Goal: Transaction & Acquisition: Download file/media

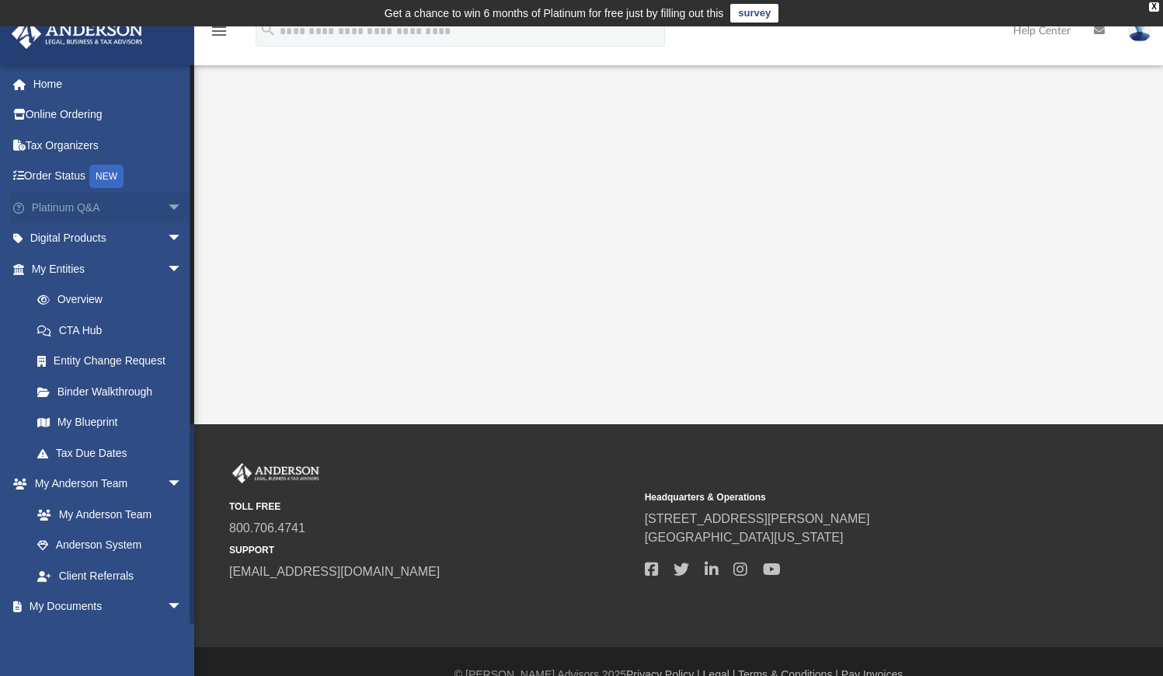
click at [167, 204] on span "arrow_drop_down" at bounding box center [182, 208] width 31 height 32
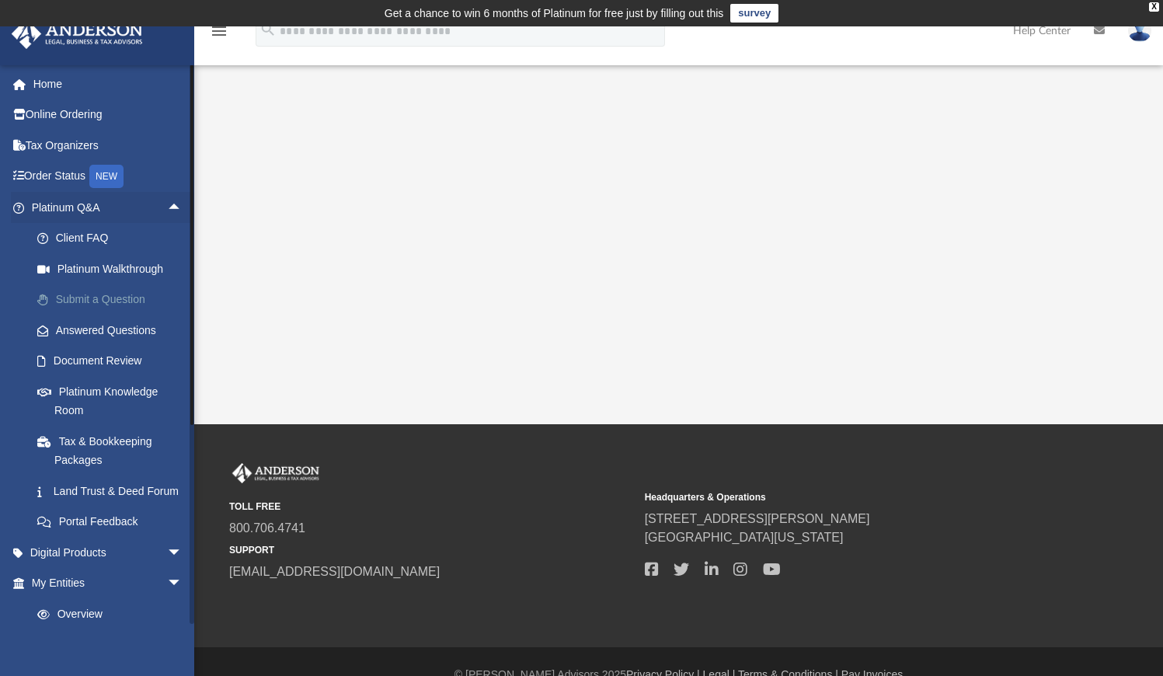
click at [124, 292] on link "Submit a Question" at bounding box center [114, 299] width 184 height 31
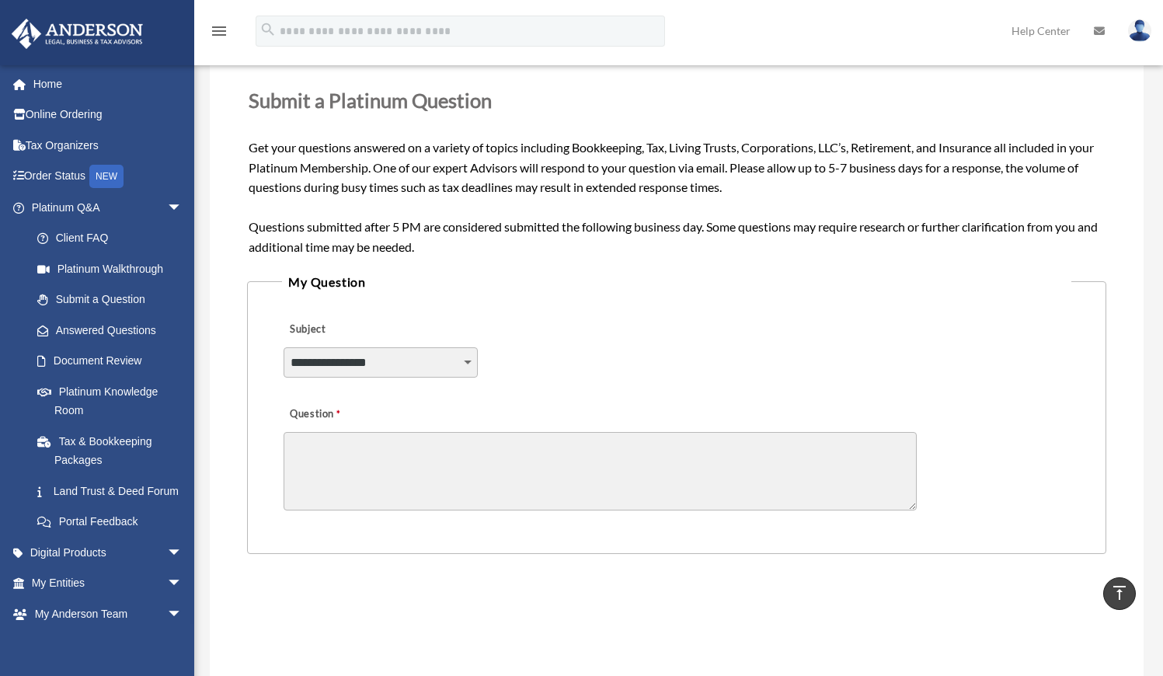
scroll to position [213, 0]
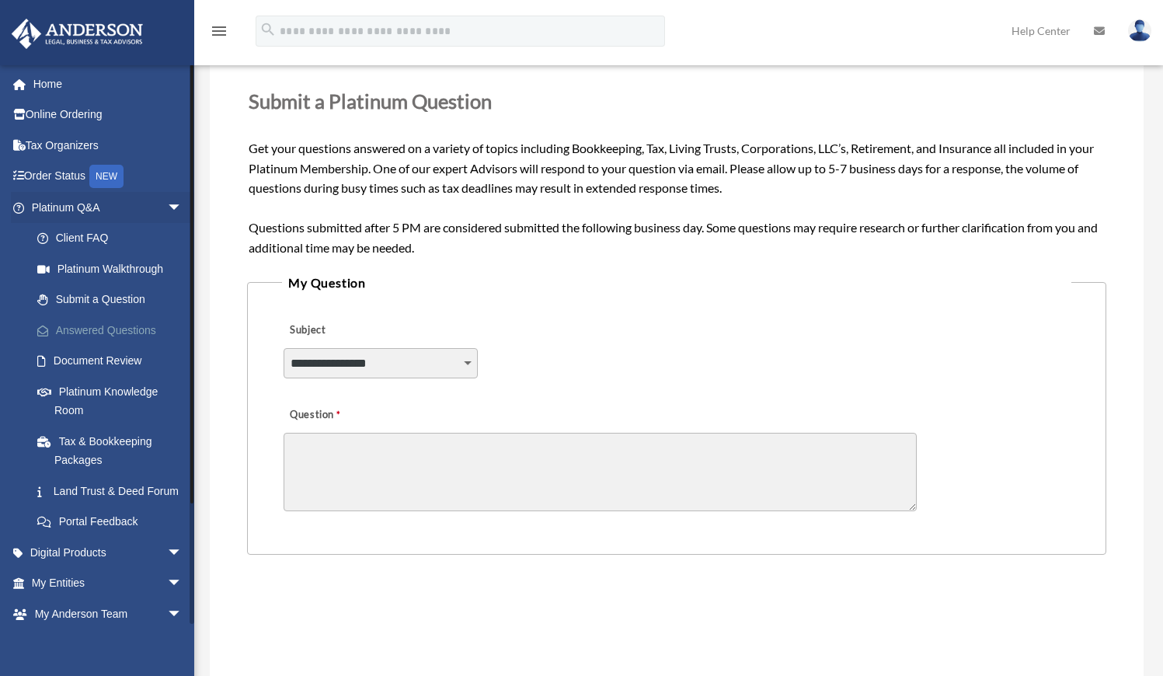
click at [118, 327] on link "Answered Questions" at bounding box center [114, 330] width 184 height 31
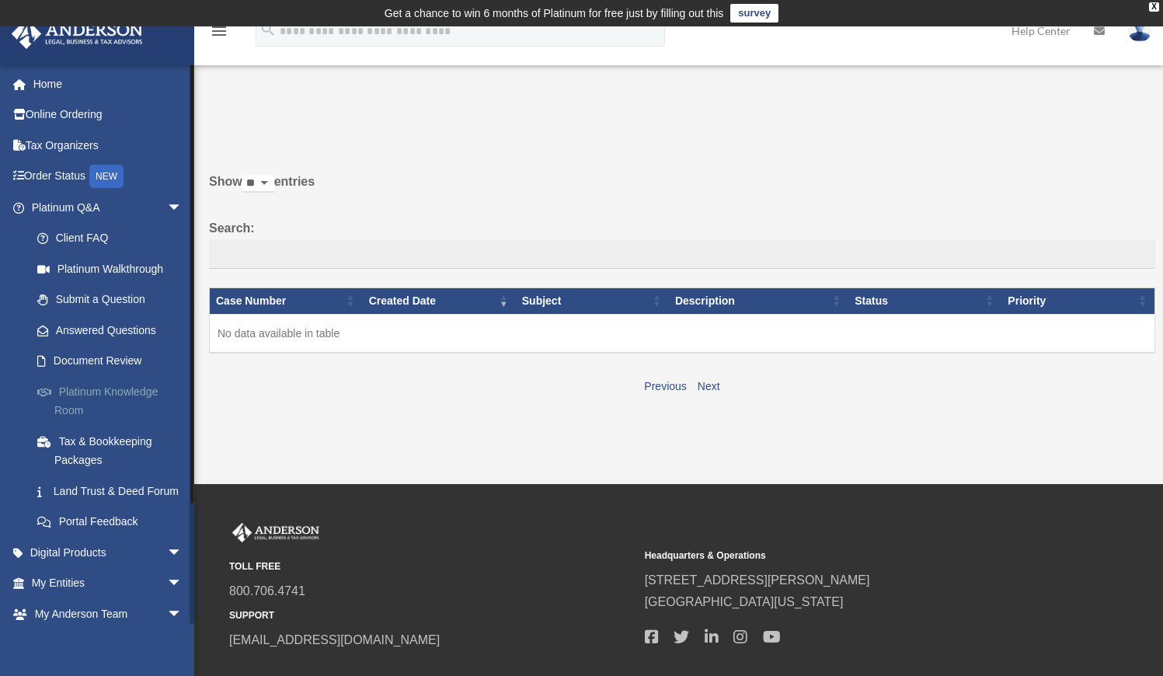
click at [130, 388] on link "Platinum Knowledge Room" at bounding box center [114, 401] width 184 height 50
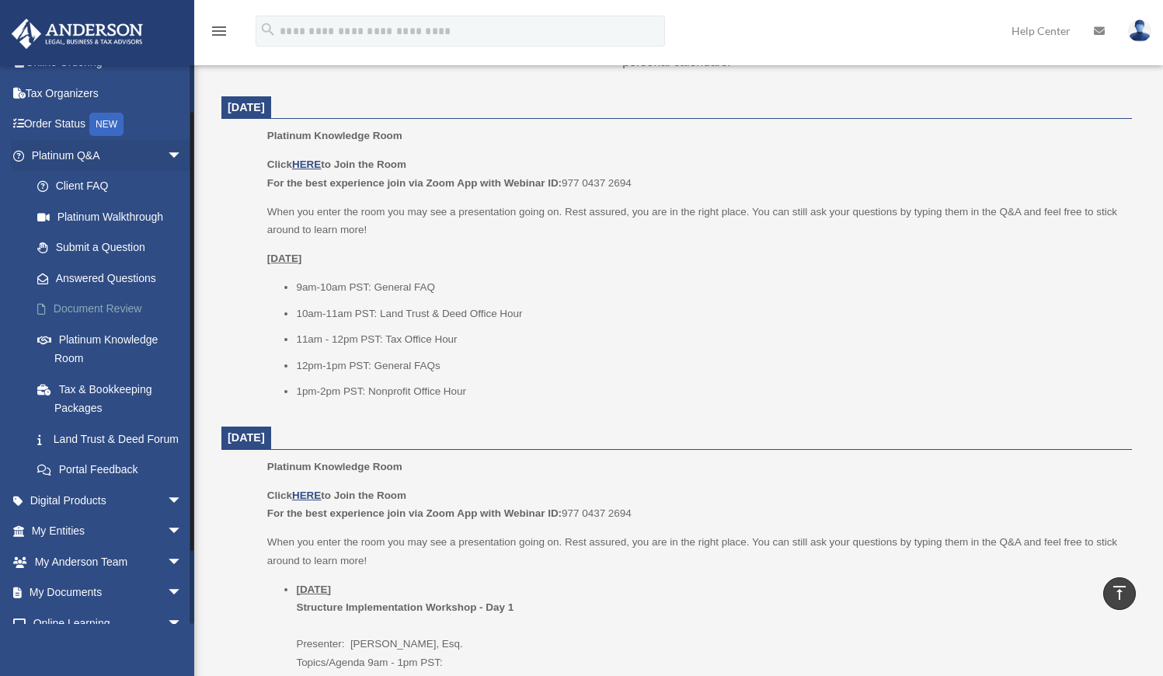
scroll to position [56, 0]
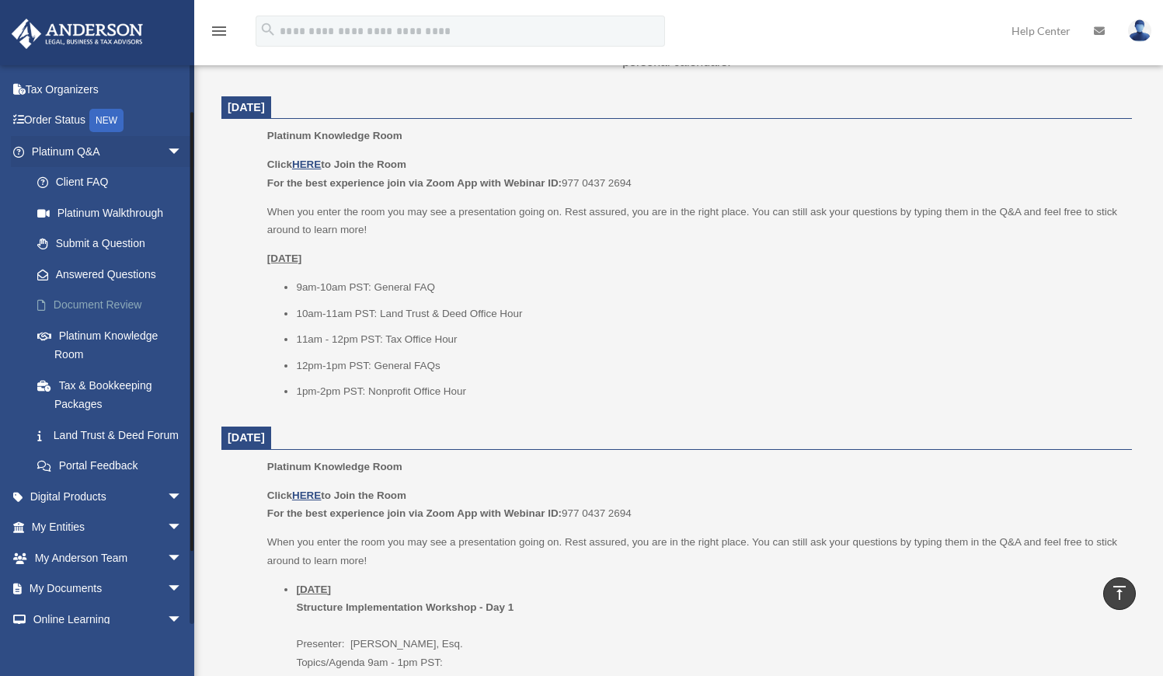
click at [119, 307] on link "Document Review" at bounding box center [114, 305] width 184 height 31
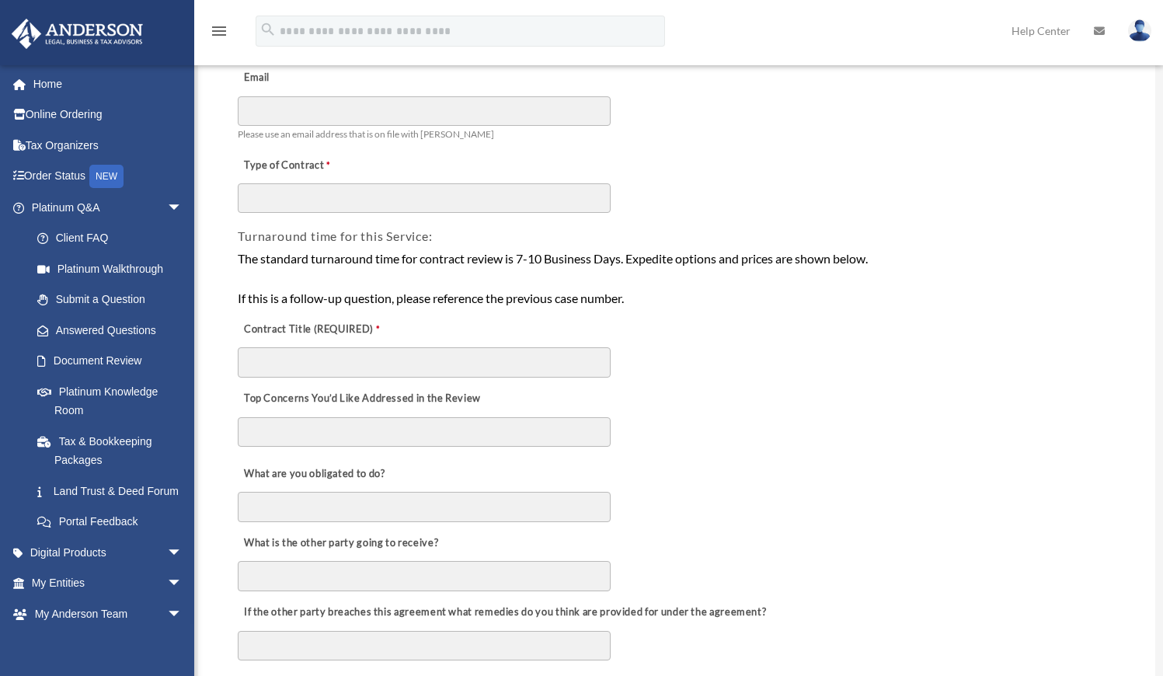
scroll to position [186, 0]
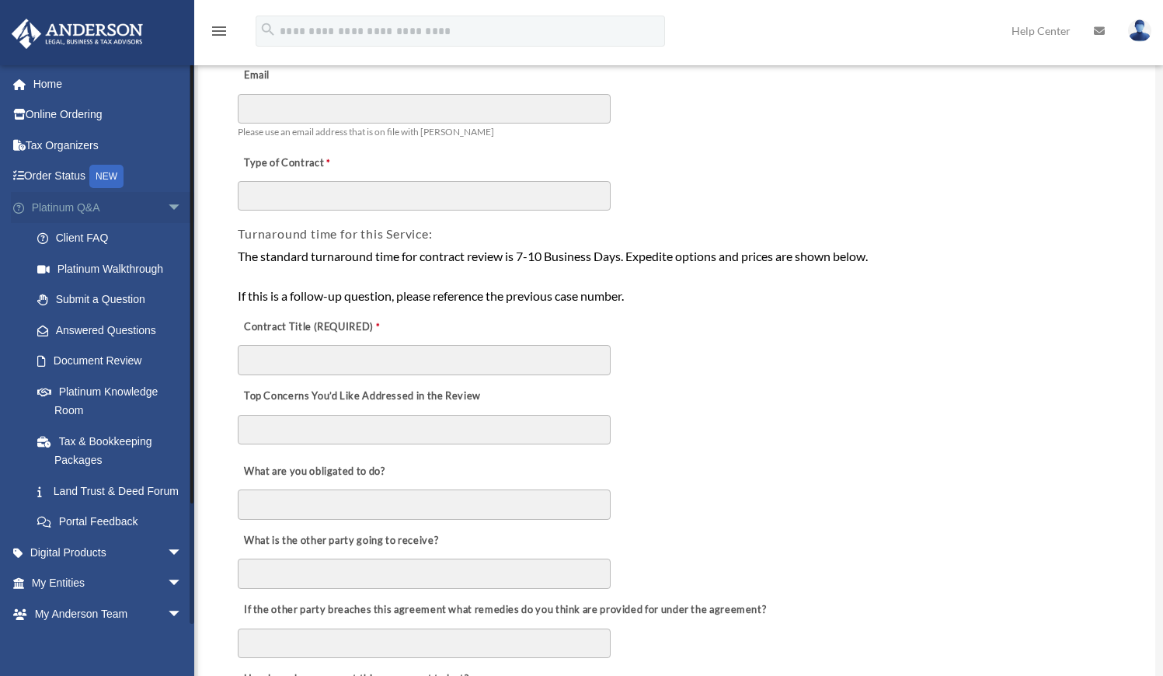
click at [96, 215] on link "Platinum Q&A arrow_drop_down" at bounding box center [108, 207] width 195 height 31
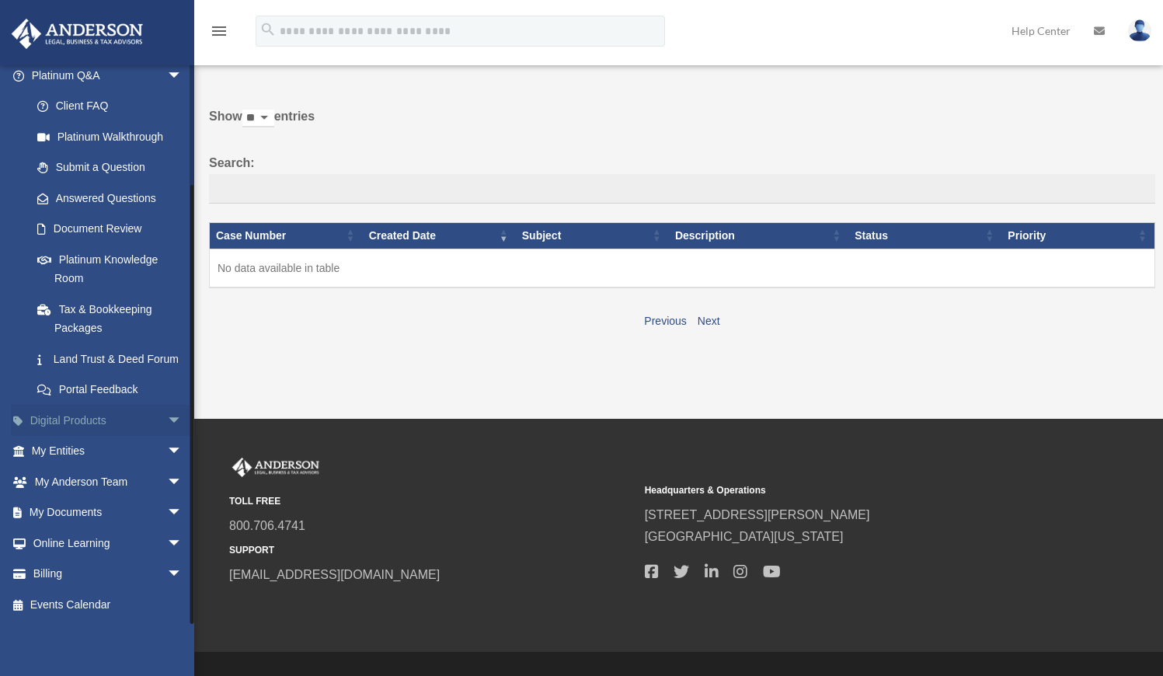
scroll to position [68, 0]
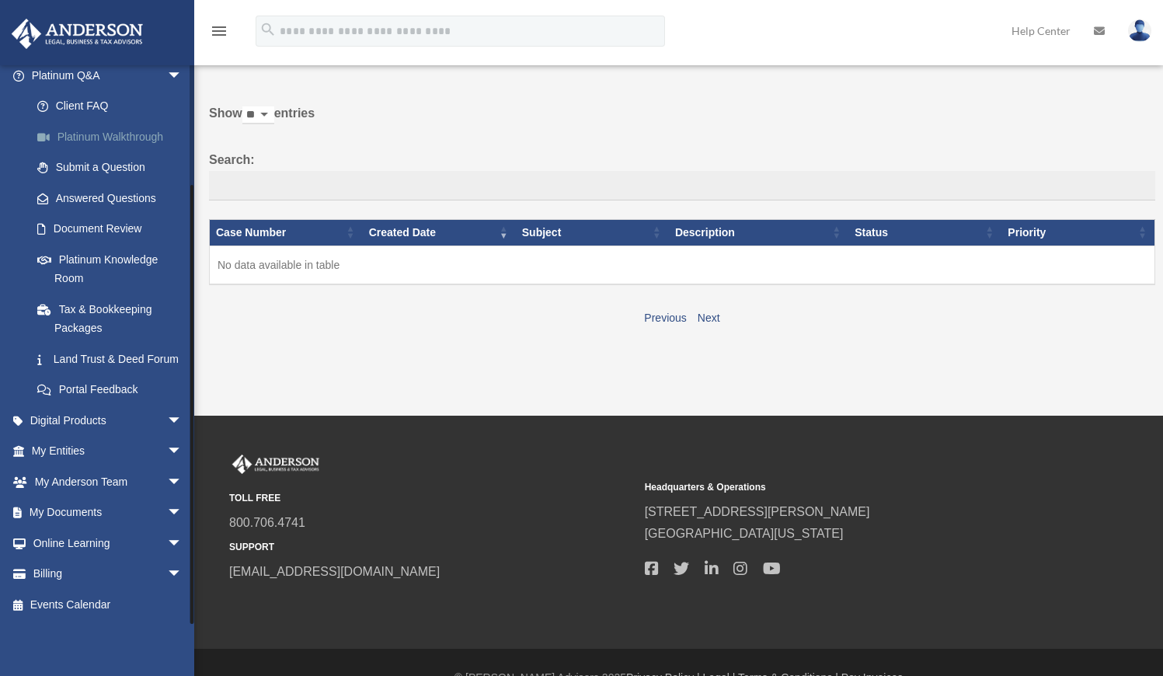
click at [138, 121] on link "Platinum Walkthrough" at bounding box center [114, 136] width 184 height 31
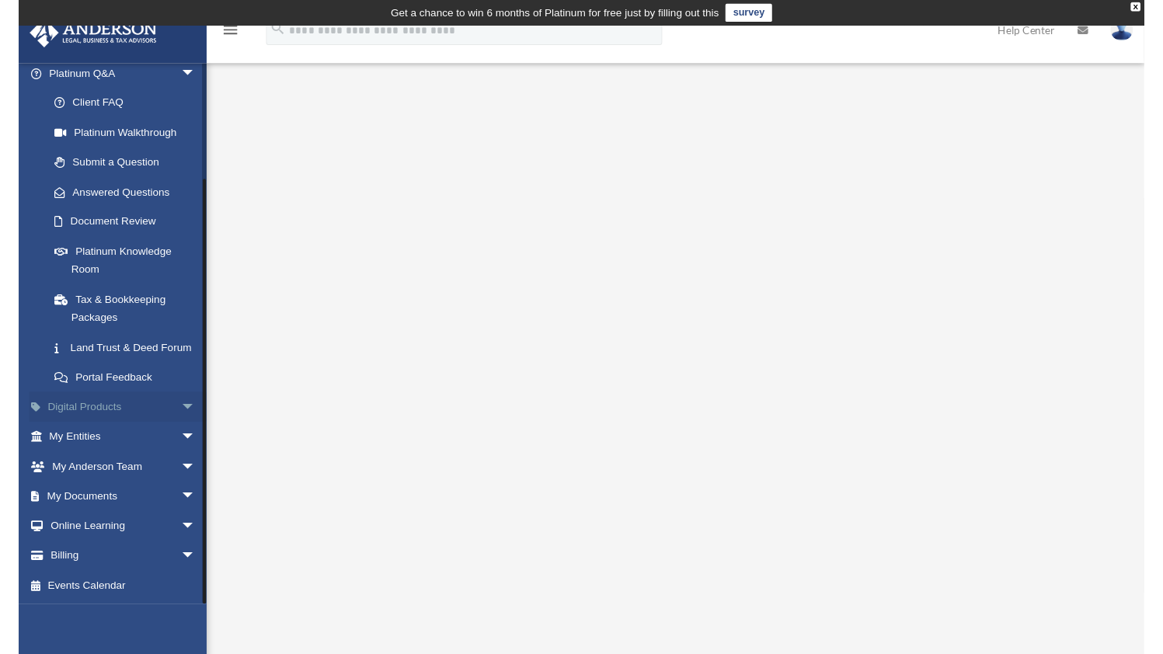
scroll to position [141, 0]
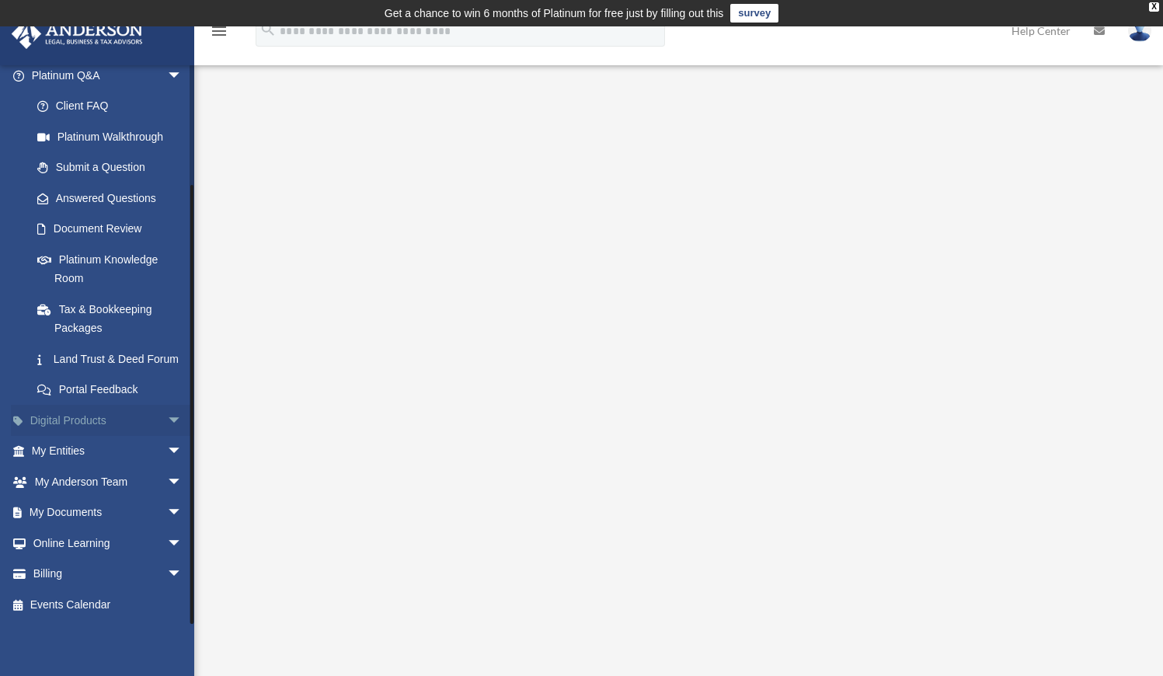
click at [167, 420] on span "arrow_drop_down" at bounding box center [182, 421] width 31 height 32
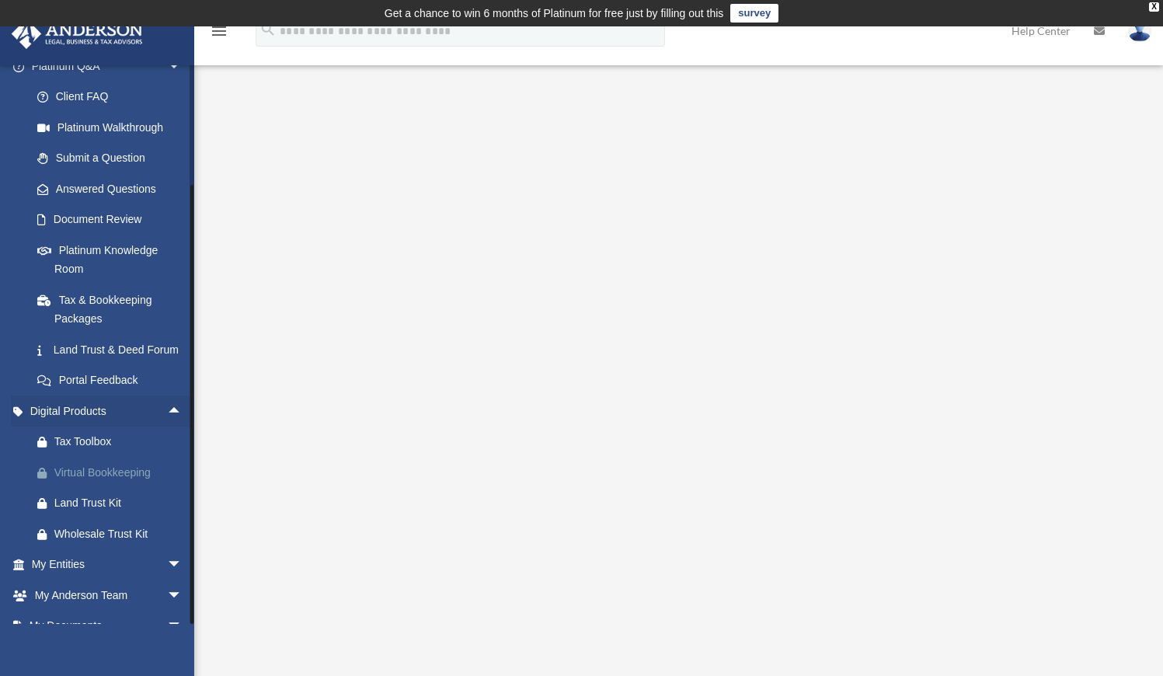
click at [117, 483] on div "Virtual Bookkeeping" at bounding box center [120, 472] width 132 height 19
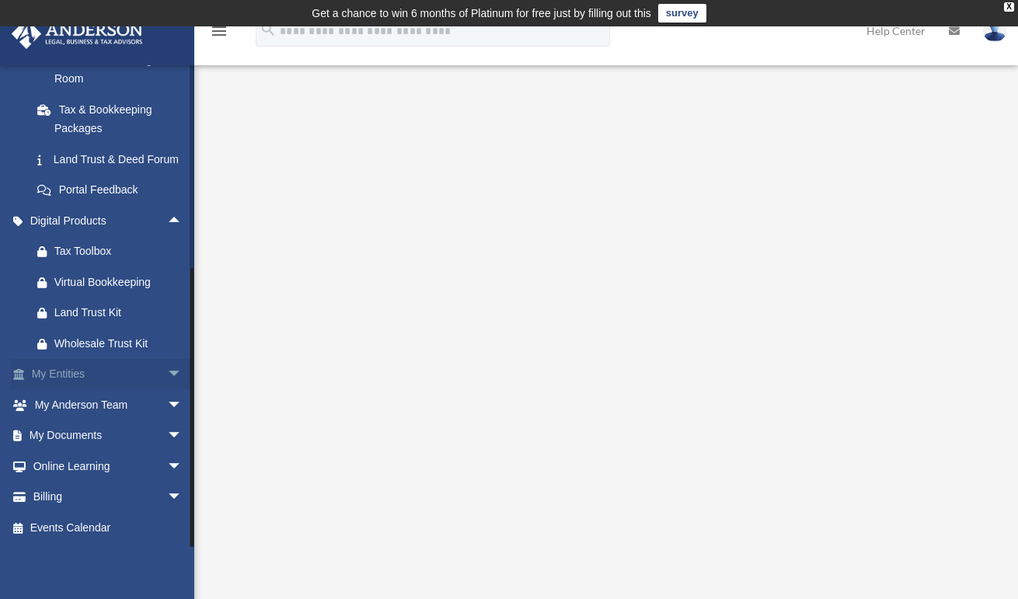
scroll to position [340, 0]
click at [96, 441] on link "My Documents arrow_drop_down" at bounding box center [108, 435] width 195 height 31
click at [167, 440] on span "arrow_drop_down" at bounding box center [182, 436] width 31 height 32
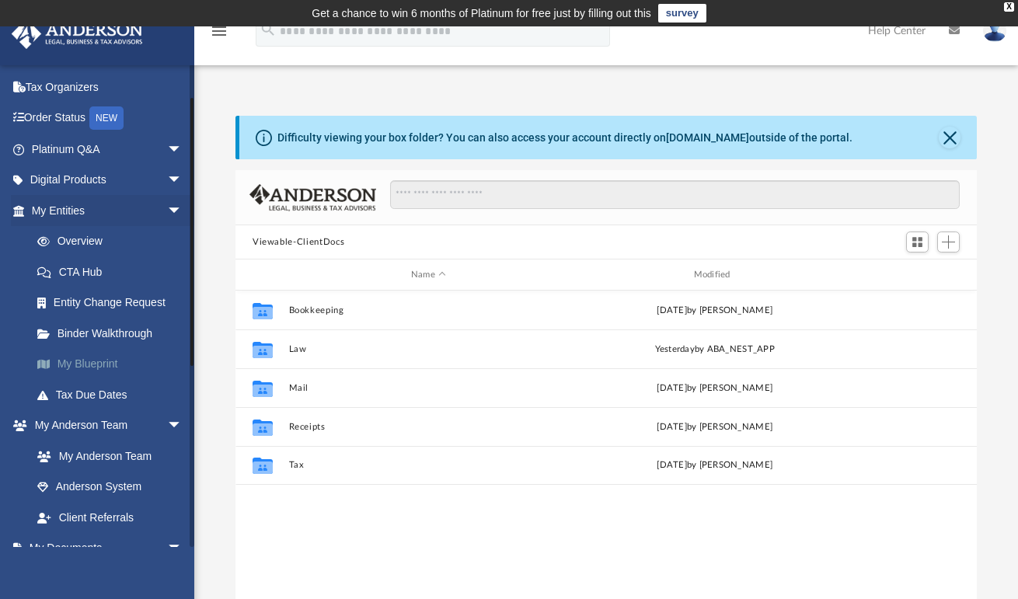
scroll to position [12, 12]
click at [167, 542] on span "arrow_drop_down" at bounding box center [182, 549] width 31 height 32
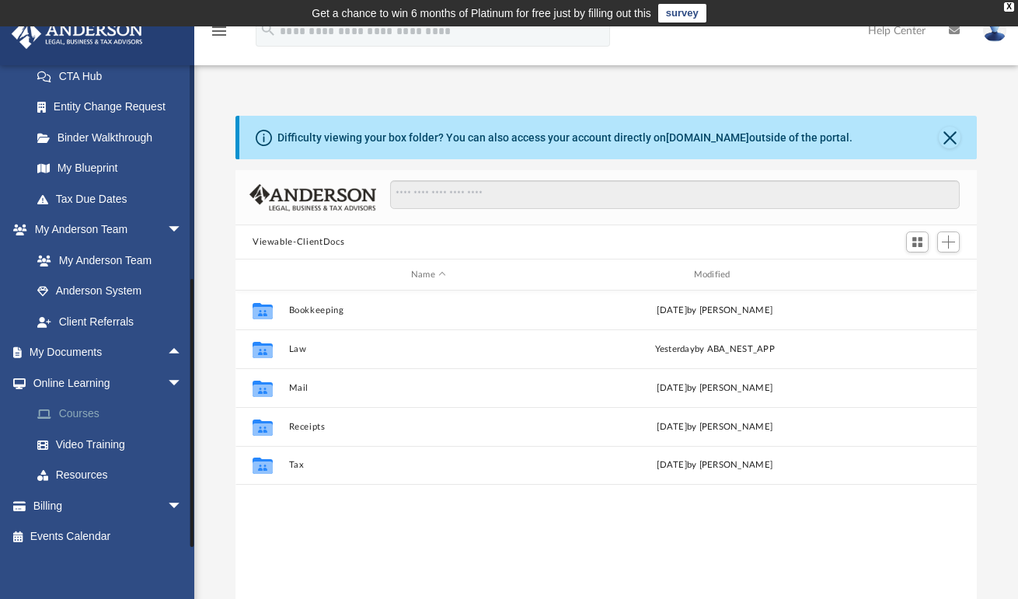
scroll to position [253, 0]
click at [167, 347] on span "arrow_drop_up" at bounding box center [182, 354] width 31 height 32
click at [65, 376] on link "Box" at bounding box center [114, 383] width 184 height 31
click at [72, 380] on link "Box" at bounding box center [114, 383] width 184 height 31
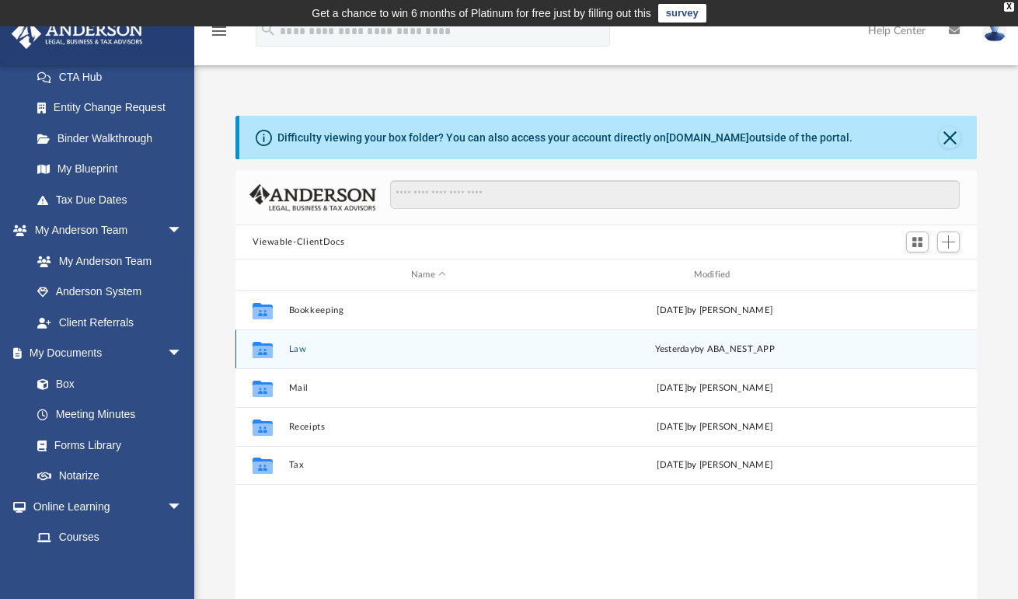
click at [316, 348] on button "Law" at bounding box center [429, 349] width 280 height 10
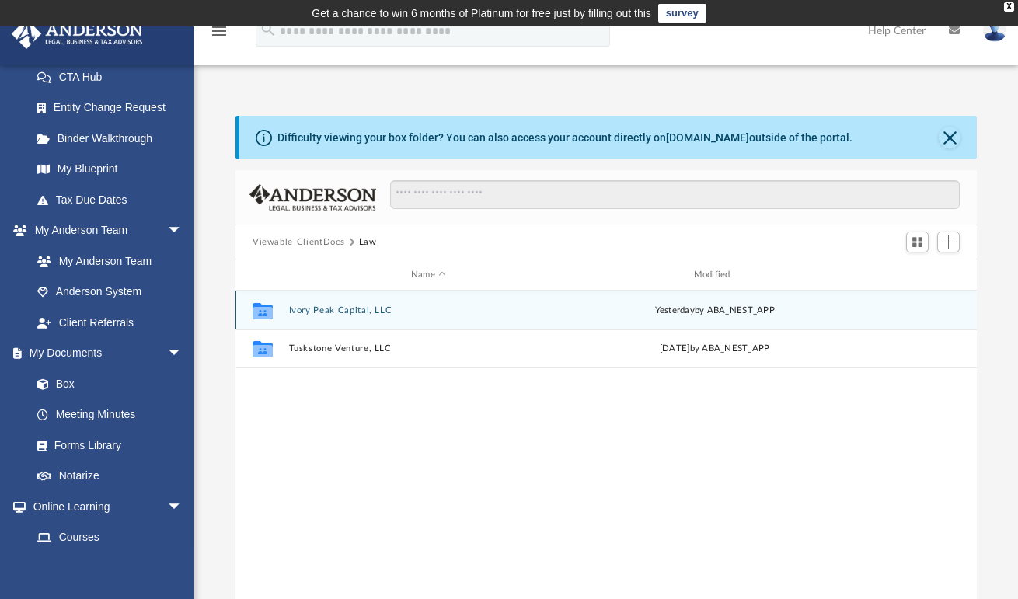
click at [350, 309] on button "Ivory Peak Capital, LLC" at bounding box center [429, 310] width 280 height 10
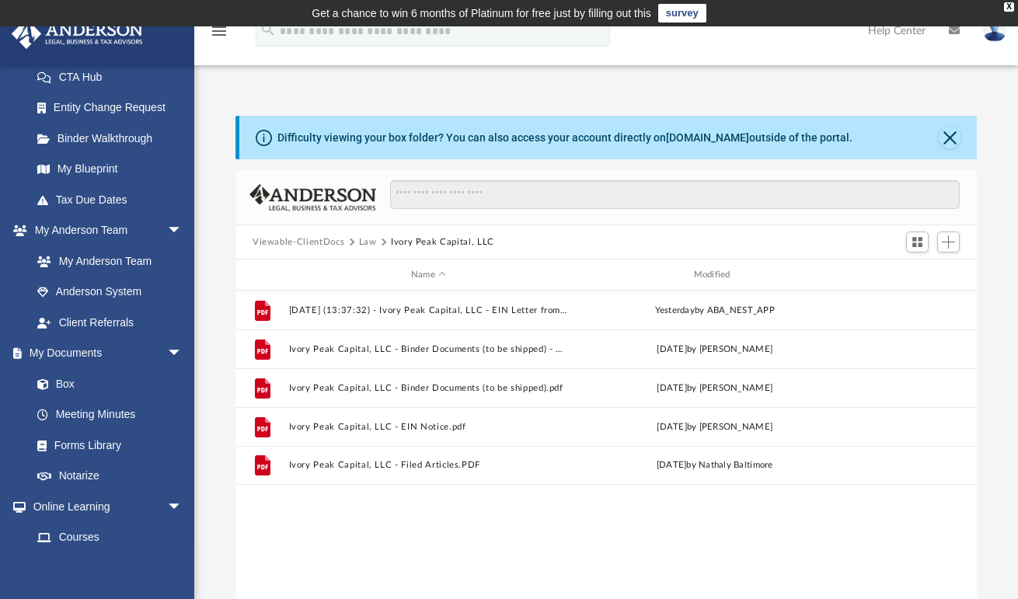
click at [334, 242] on button "Viewable-ClientDocs" at bounding box center [299, 242] width 92 height 14
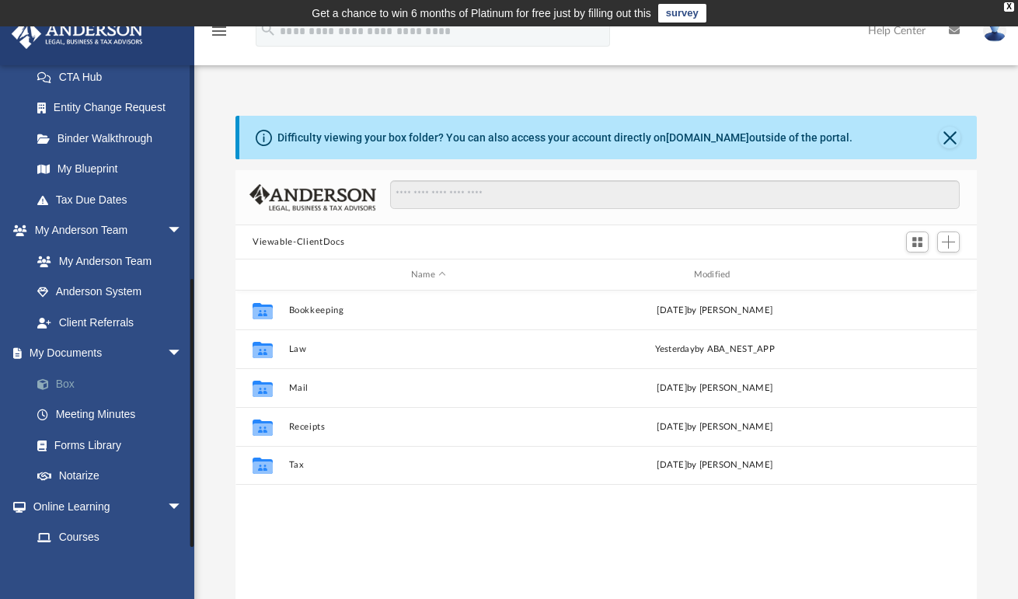
click at [61, 378] on link "Box" at bounding box center [114, 383] width 184 height 31
click at [791, 138] on div "Difficulty viewing your box folder? You can also access your account directly o…" at bounding box center [564, 138] width 575 height 16
click at [946, 144] on button "Close" at bounding box center [950, 138] width 22 height 22
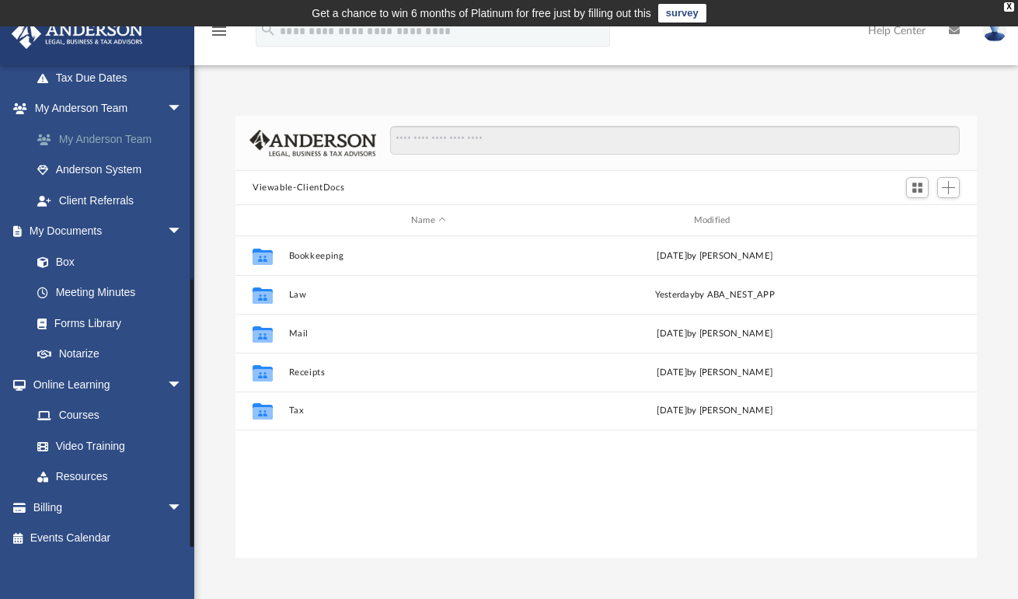
scroll to position [375, 0]
click at [54, 258] on span at bounding box center [51, 263] width 10 height 11
click at [329, 187] on button "Viewable-ClientDocs" at bounding box center [299, 188] width 92 height 14
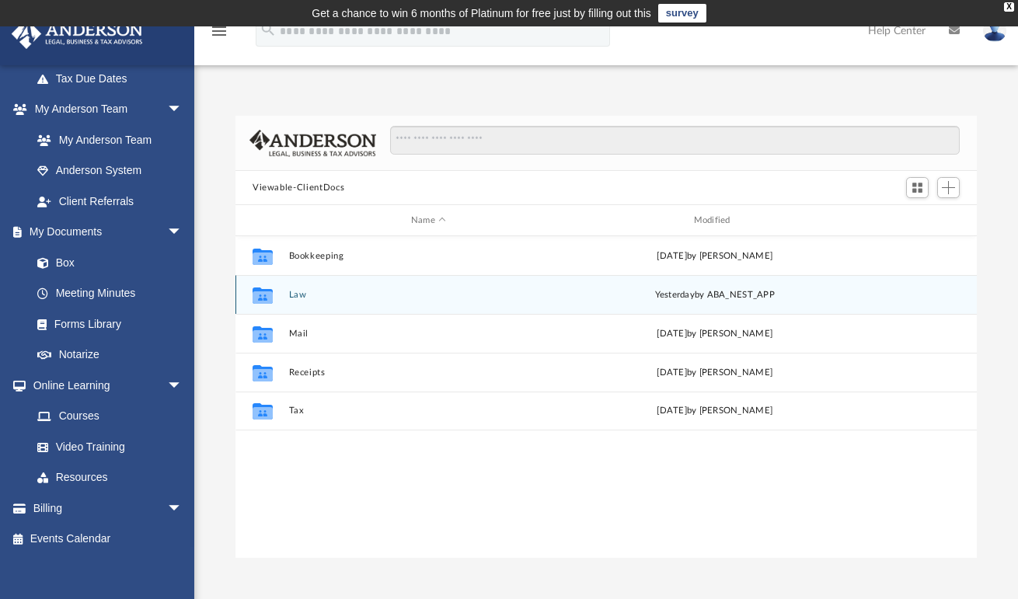
click at [309, 295] on button "Law" at bounding box center [429, 295] width 280 height 10
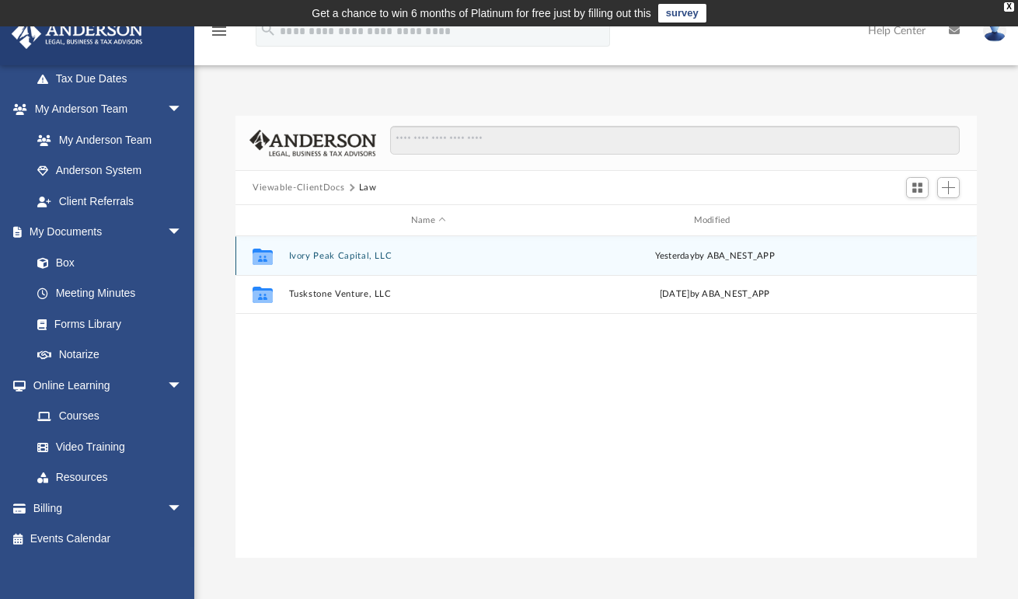
click at [340, 261] on div "Collaborated Folder Ivory Peak Capital, LLC yesterday by ABA_NEST_APP" at bounding box center [605, 255] width 741 height 39
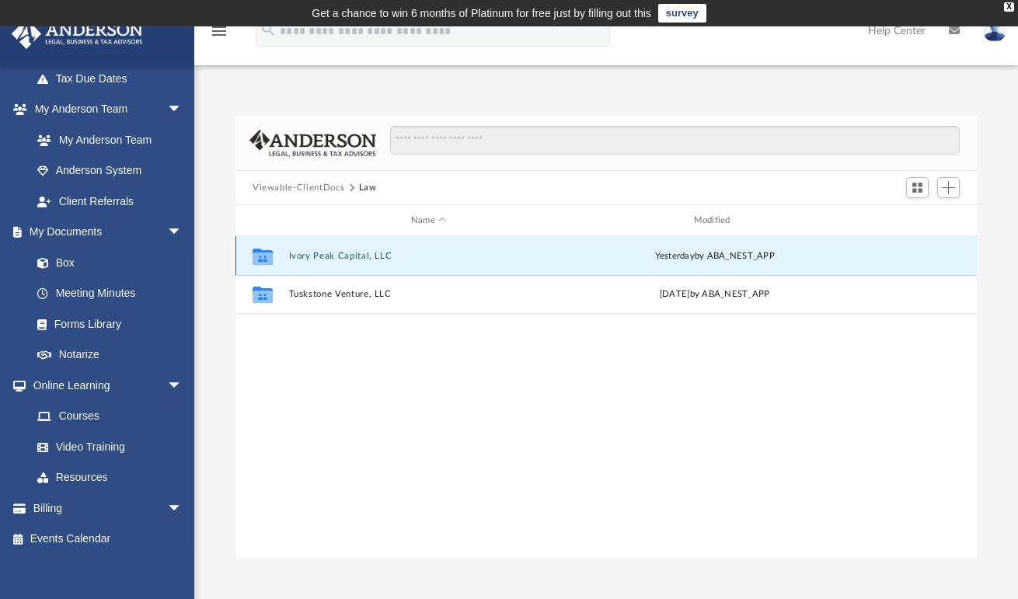
click at [340, 260] on button "Ivory Peak Capital, LLC" at bounding box center [429, 256] width 280 height 10
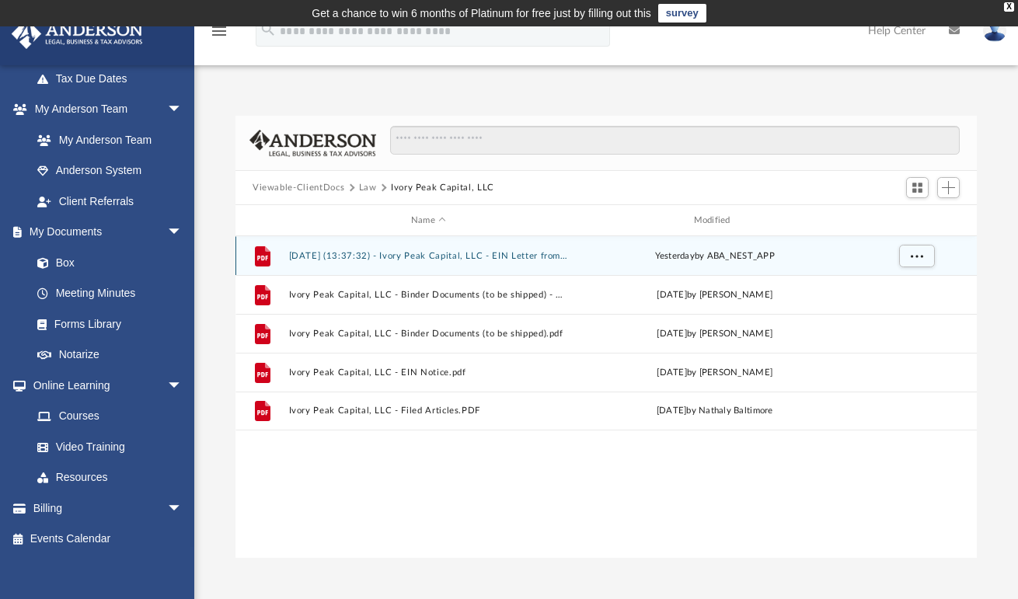
click at [347, 254] on button "2025.09.23 (13:37:32) - Ivory Peak Capital, LLC - EIN Letter from IRS.pdf" at bounding box center [429, 256] width 280 height 10
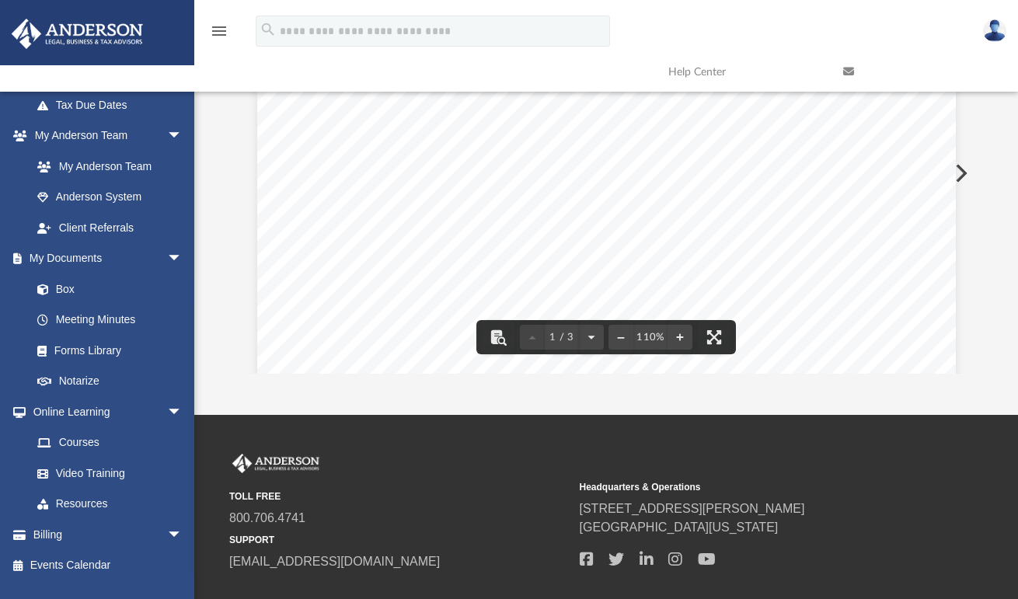
click at [788, 180] on div "Page 1" at bounding box center [606, 433] width 699 height 898
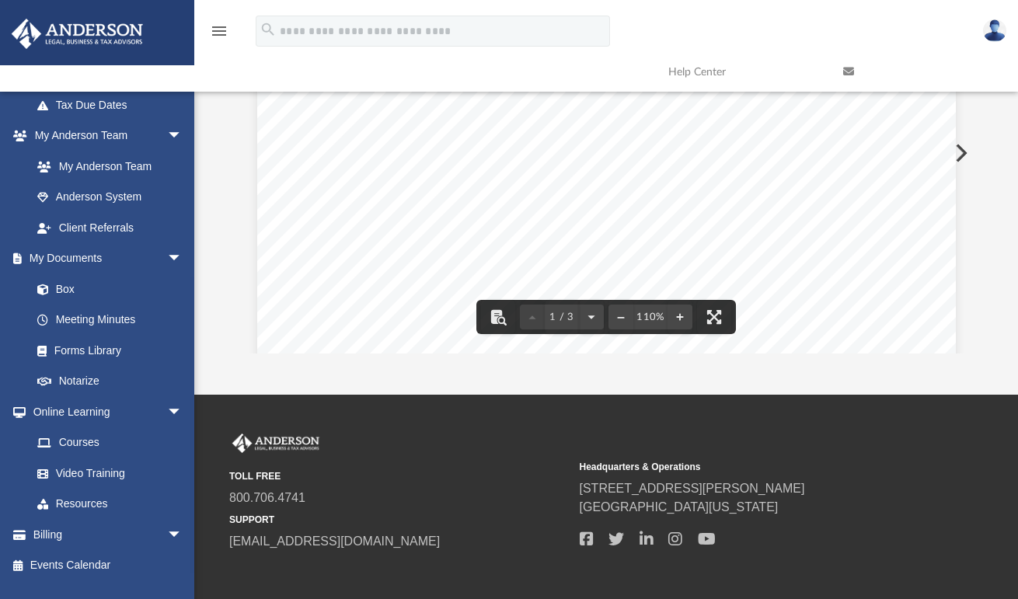
click at [384, 133] on div "Page 1" at bounding box center [606, 413] width 699 height 898
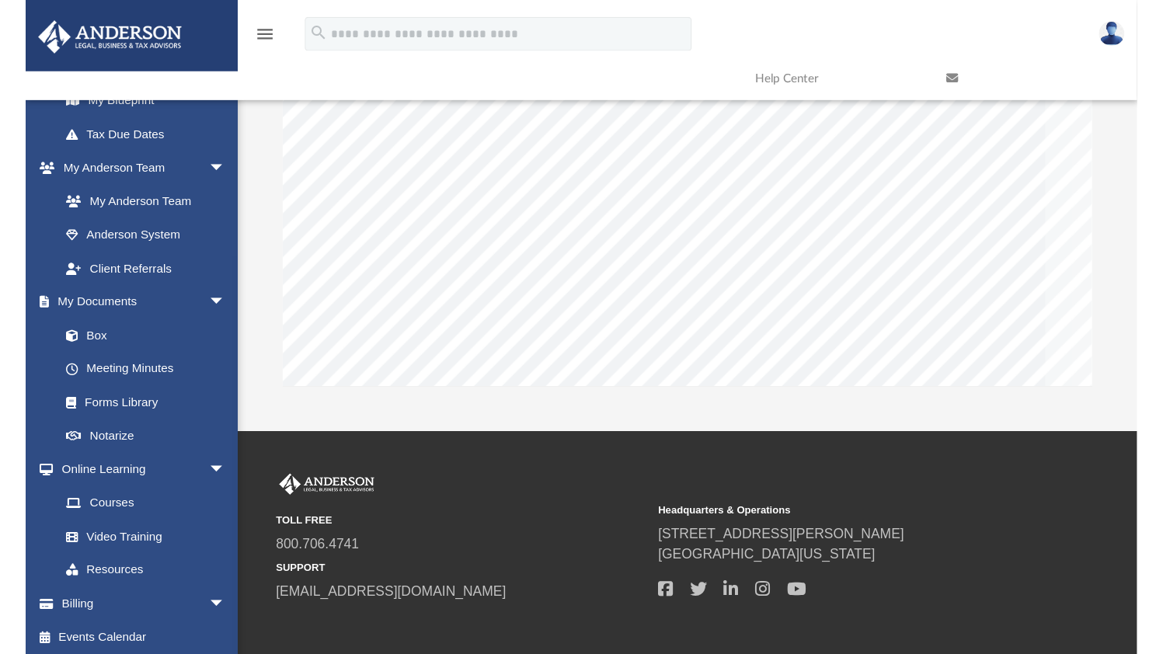
scroll to position [342, 861]
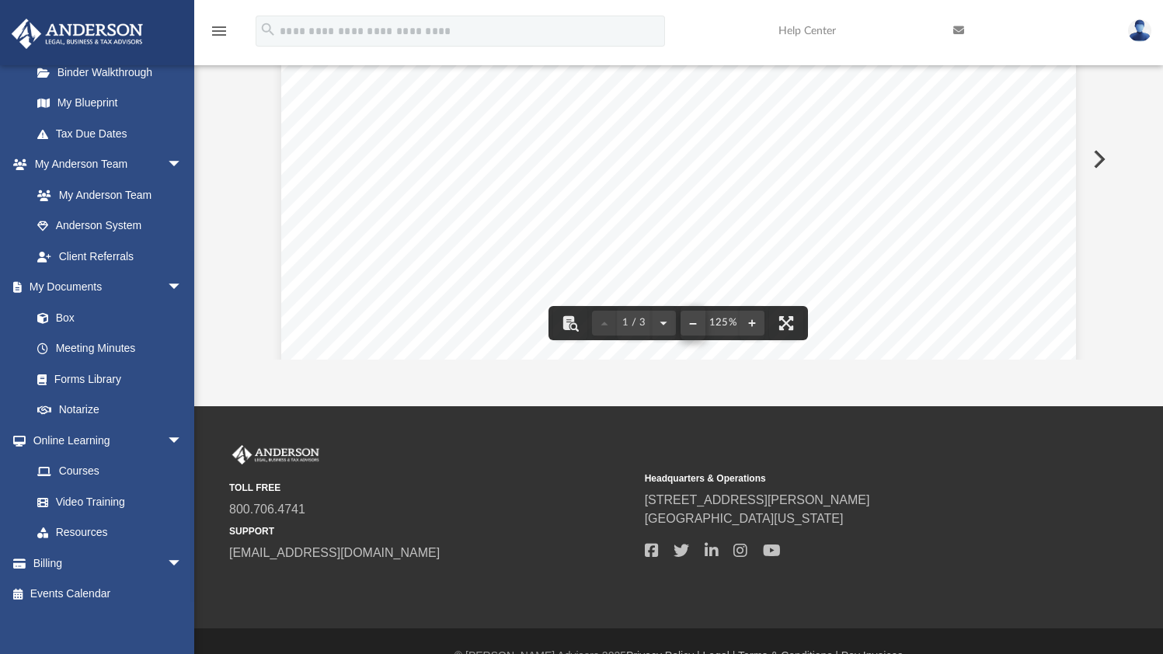
click at [689, 326] on button "File preview" at bounding box center [693, 323] width 25 height 34
click at [752, 327] on button "File preview" at bounding box center [752, 323] width 25 height 34
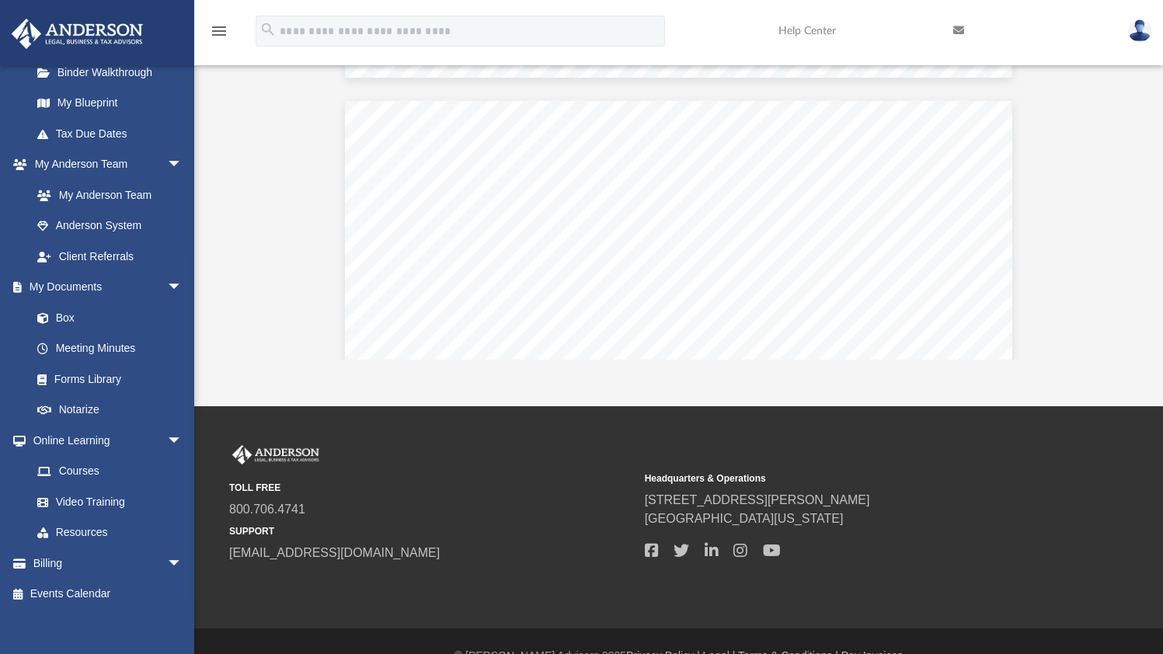
scroll to position [1701, 0]
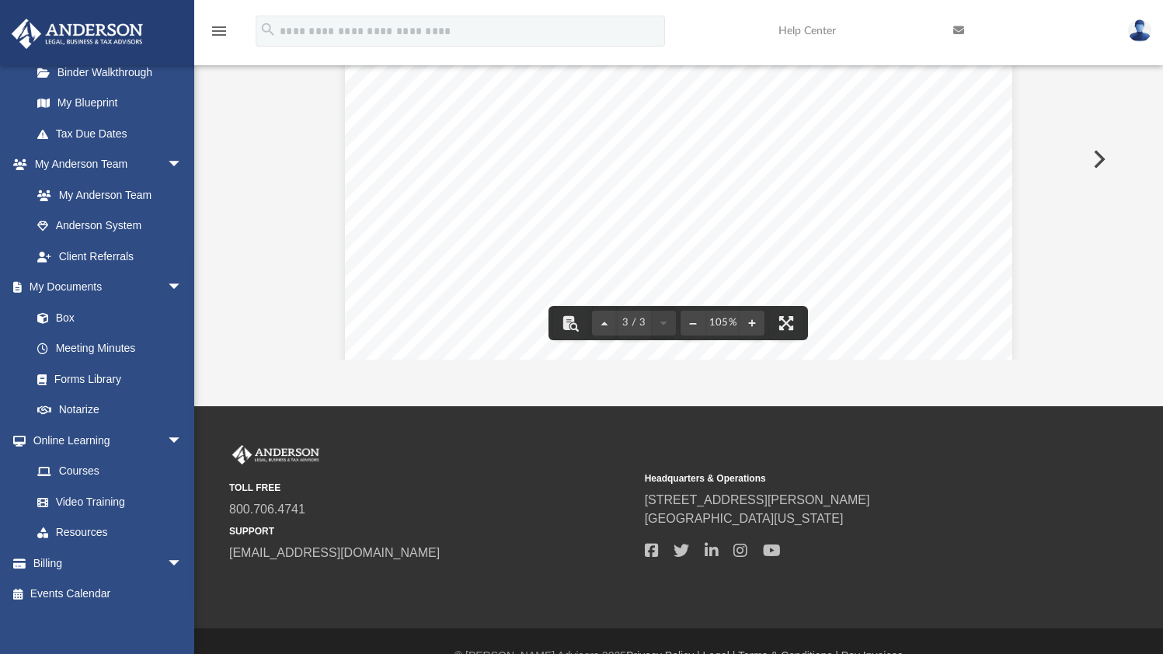
click at [424, 382] on div "App normantejeda@gmail.com Sign Out normantejeda@gmail.com Home Online Ordering…" at bounding box center [581, 114] width 1163 height 584
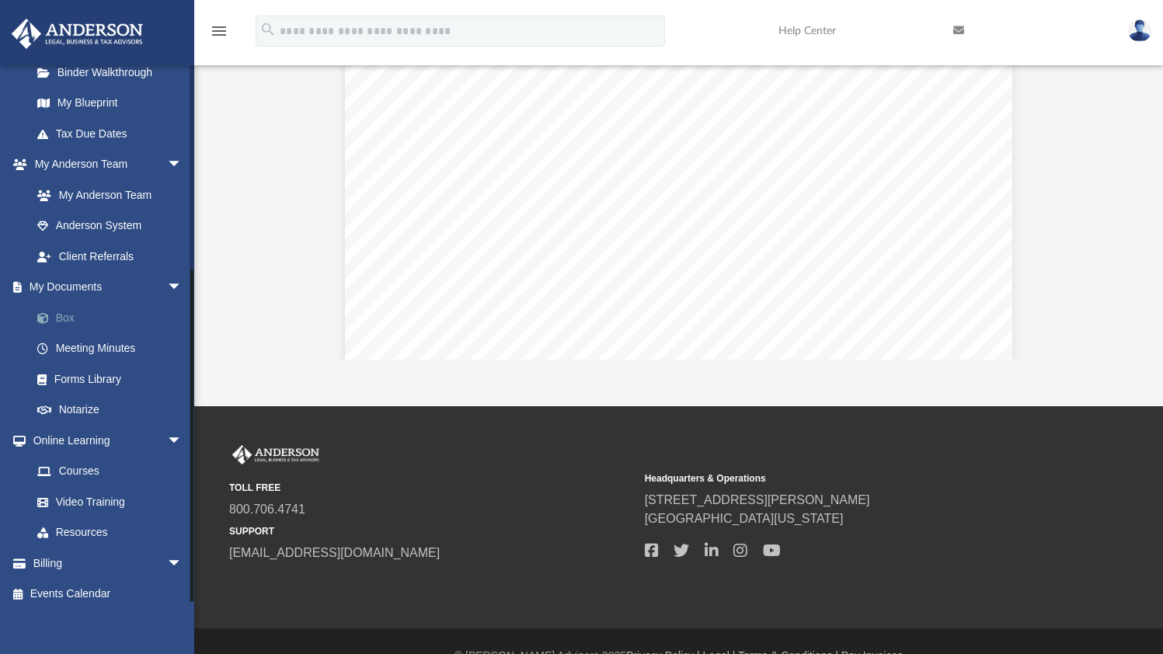
click at [69, 316] on link "Box" at bounding box center [114, 317] width 184 height 31
click at [65, 314] on link "Box" at bounding box center [114, 317] width 184 height 31
click at [77, 275] on link "My Documents arrow_drop_down" at bounding box center [108, 287] width 195 height 31
click at [57, 311] on link "Box" at bounding box center [114, 317] width 184 height 31
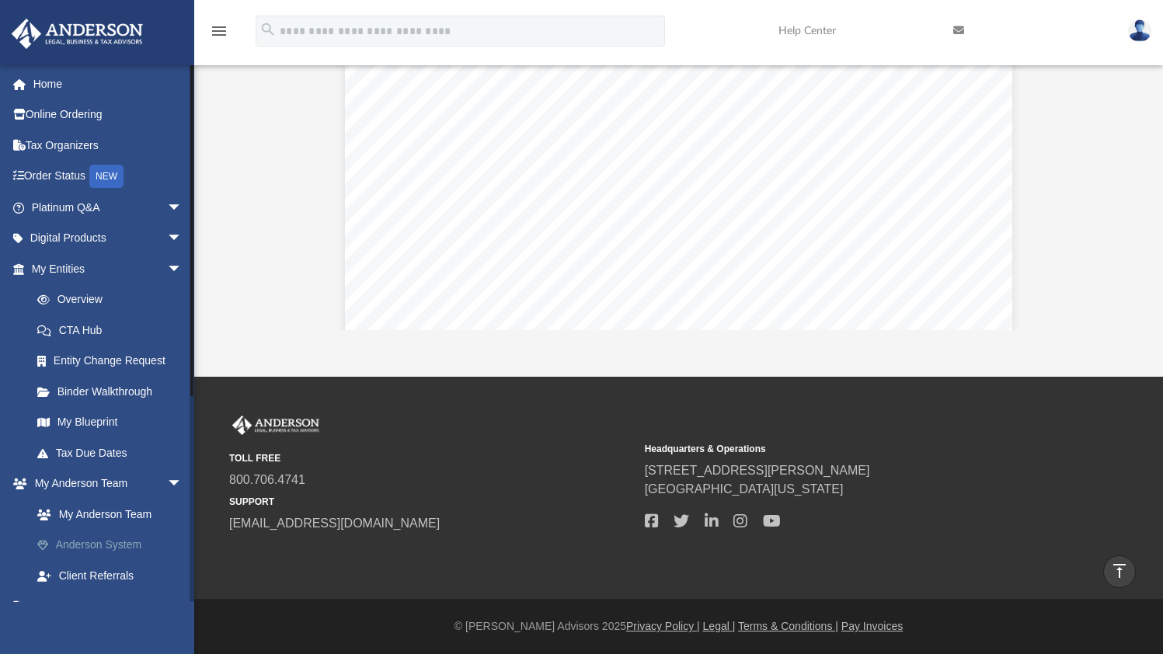
scroll to position [0, 0]
click at [81, 303] on link "Overview" at bounding box center [114, 299] width 184 height 31
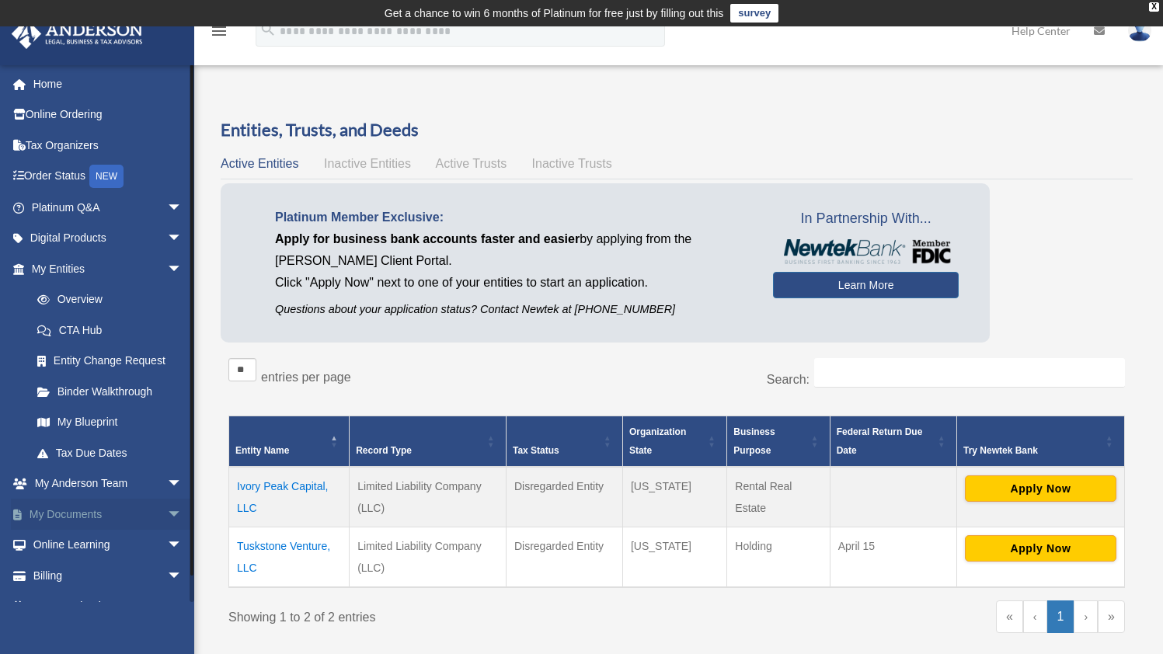
click at [71, 511] on link "My Documents arrow_drop_down" at bounding box center [108, 514] width 195 height 31
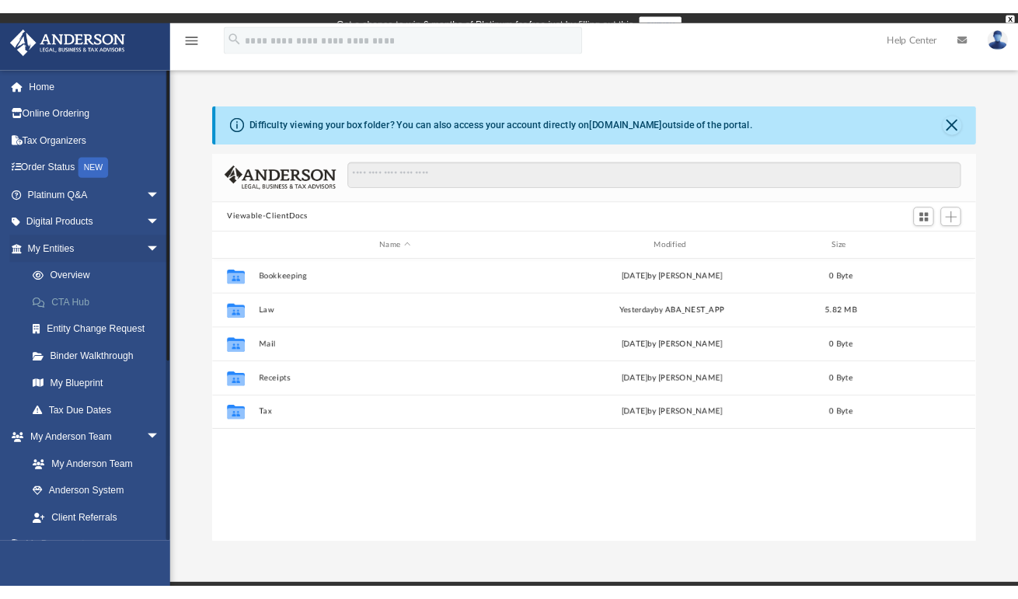
scroll to position [342, 861]
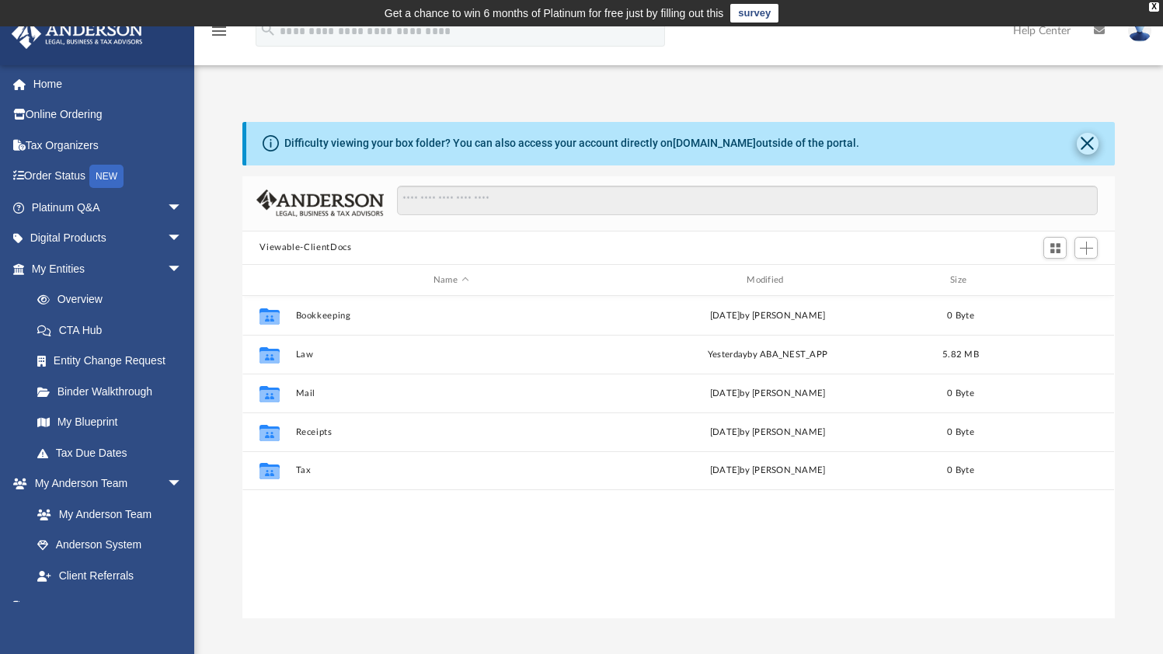
click at [1090, 141] on button "Close" at bounding box center [1088, 144] width 22 height 22
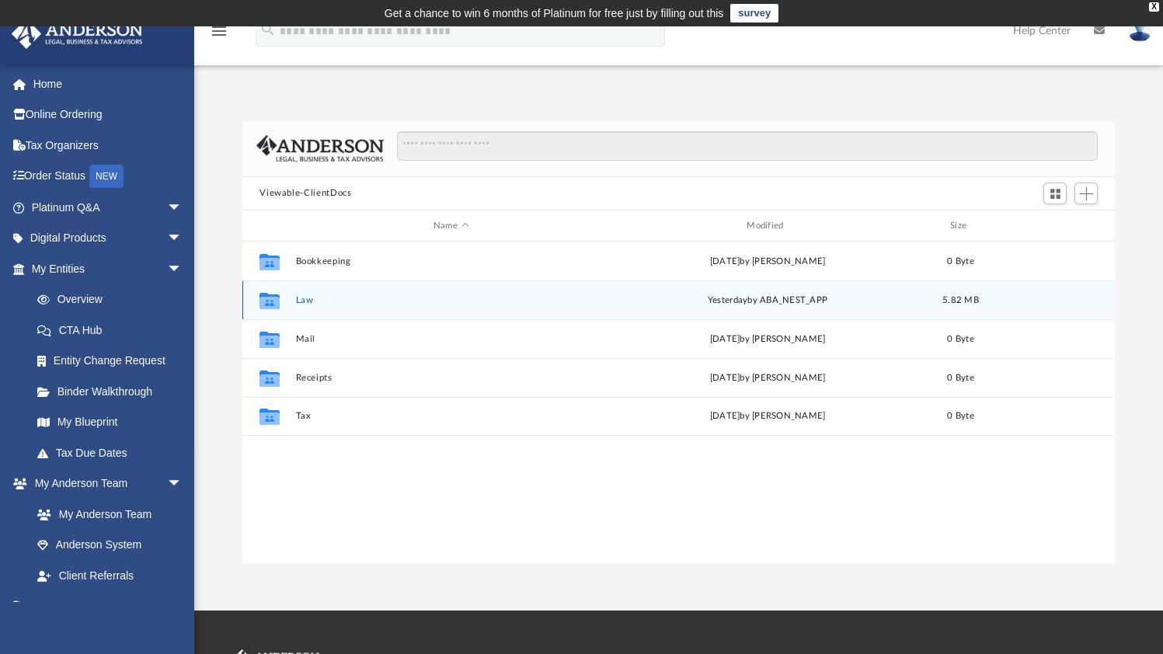
click at [307, 302] on button "Law" at bounding box center [451, 300] width 310 height 10
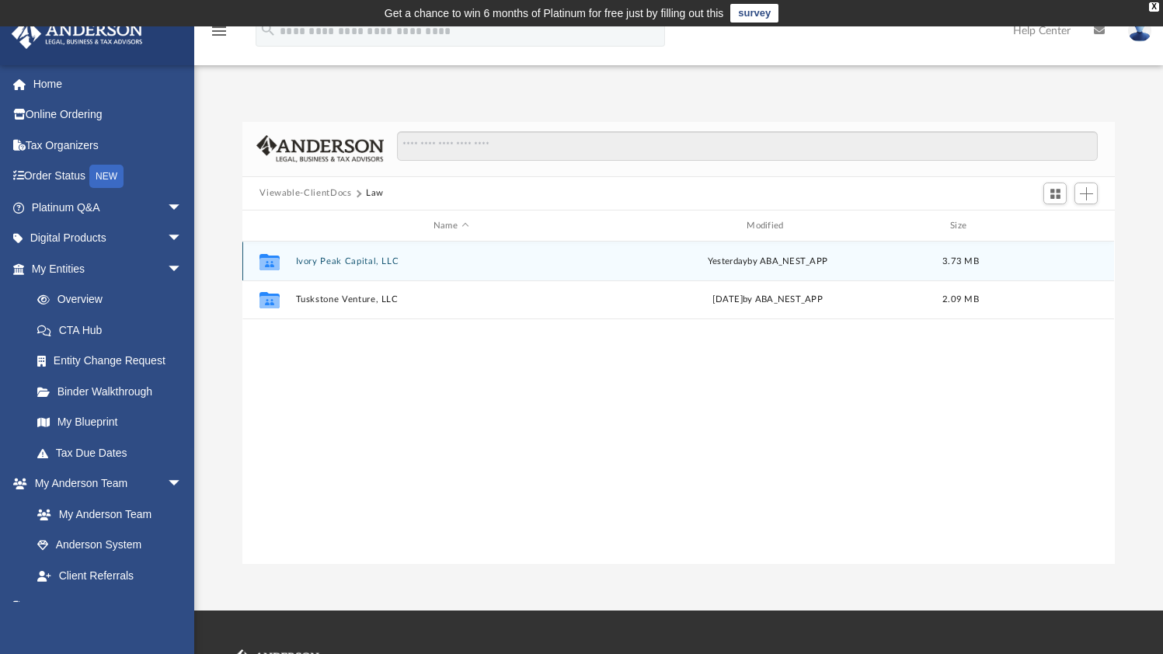
click at [336, 263] on button "Ivory Peak Capital, LLC" at bounding box center [451, 261] width 310 height 10
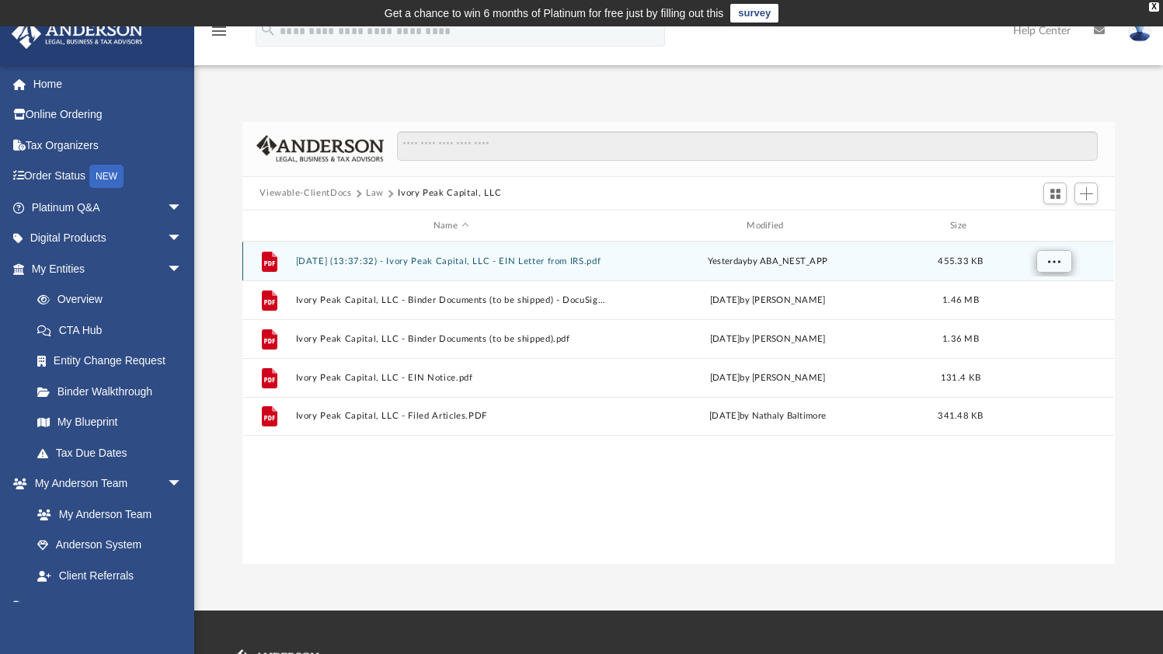
click at [1061, 262] on button "More options" at bounding box center [1055, 261] width 36 height 23
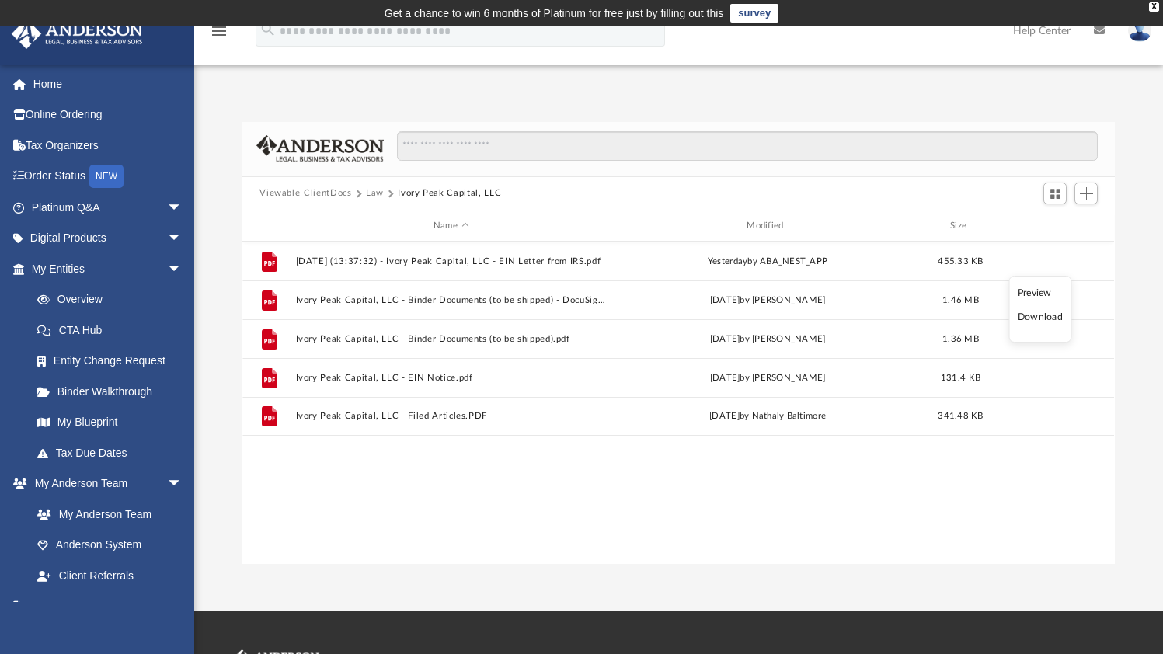
click at [1036, 319] on li "Download" at bounding box center [1040, 317] width 45 height 16
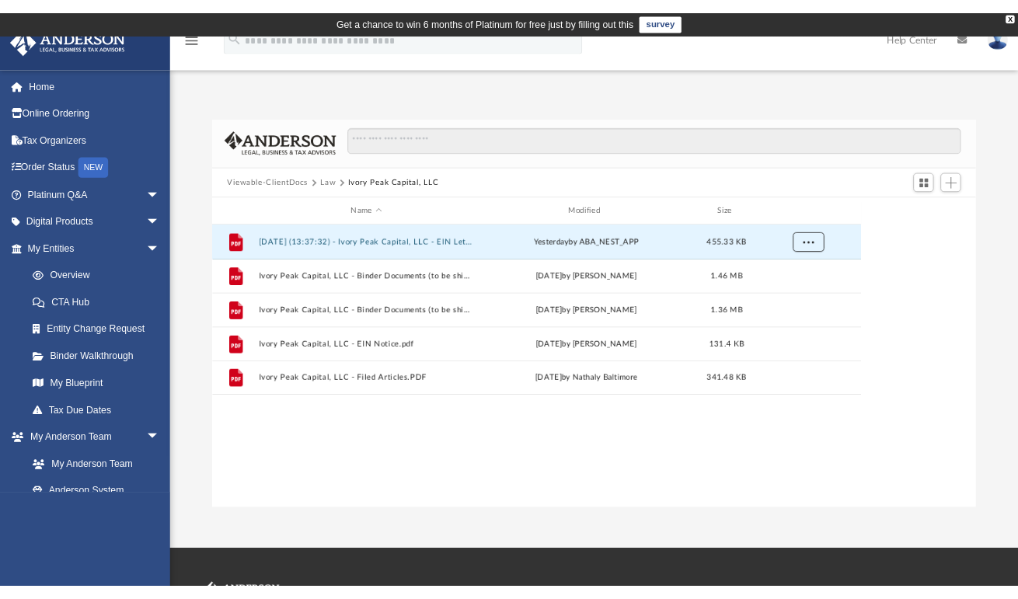
scroll to position [342, 730]
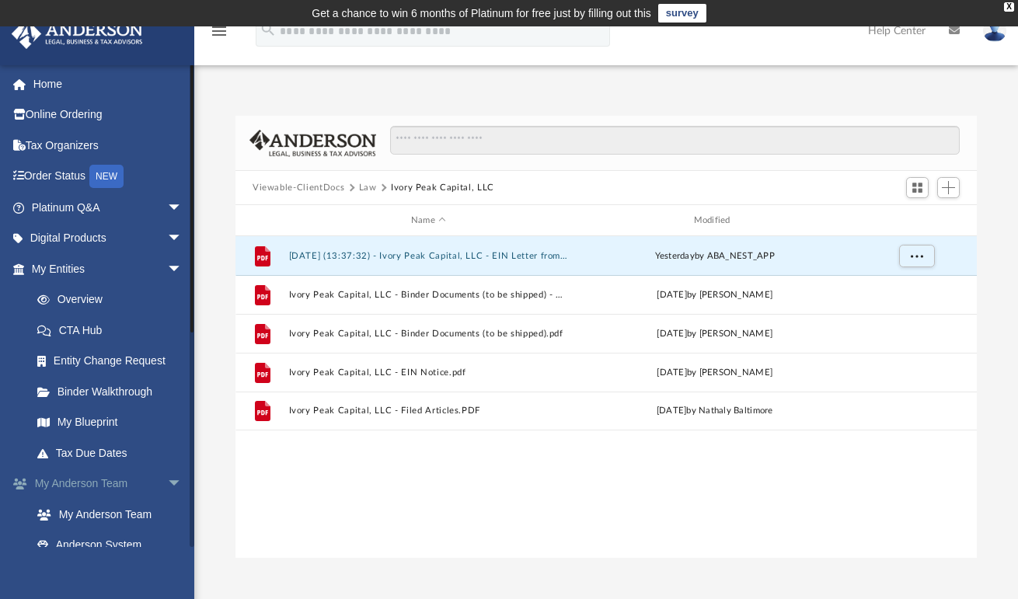
click at [167, 480] on span "arrow_drop_down" at bounding box center [182, 485] width 31 height 32
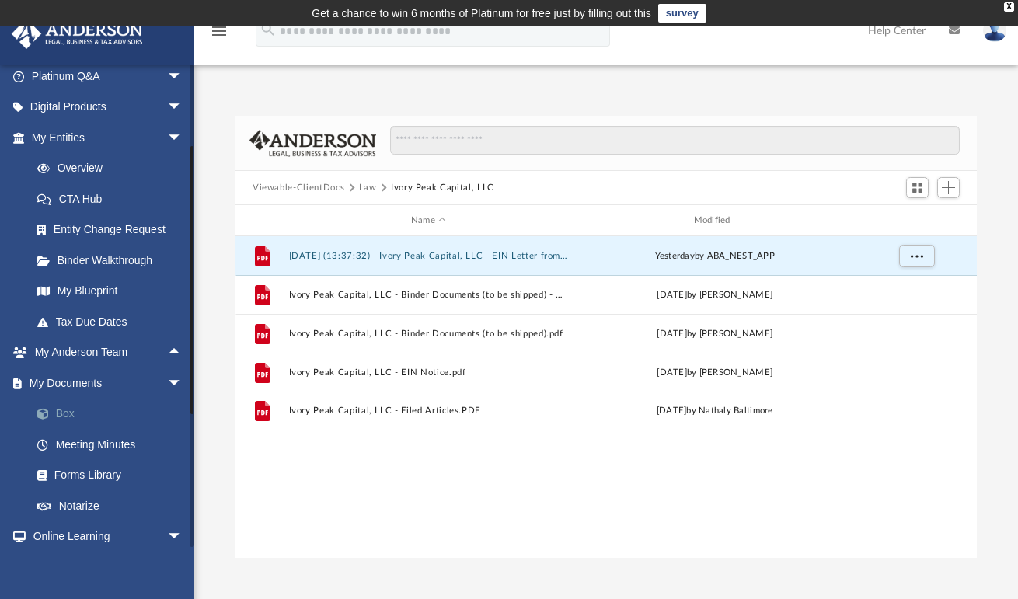
scroll to position [134, 0]
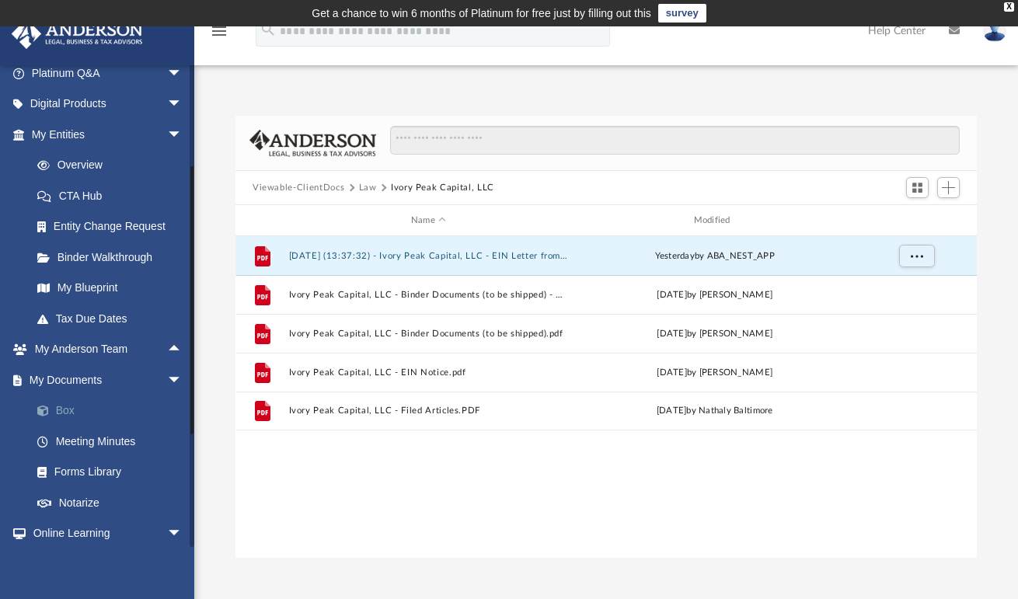
click at [73, 399] on link "Box" at bounding box center [114, 411] width 184 height 31
click at [68, 406] on link "Box" at bounding box center [114, 411] width 184 height 31
click at [312, 187] on button "Viewable-ClientDocs" at bounding box center [299, 188] width 92 height 14
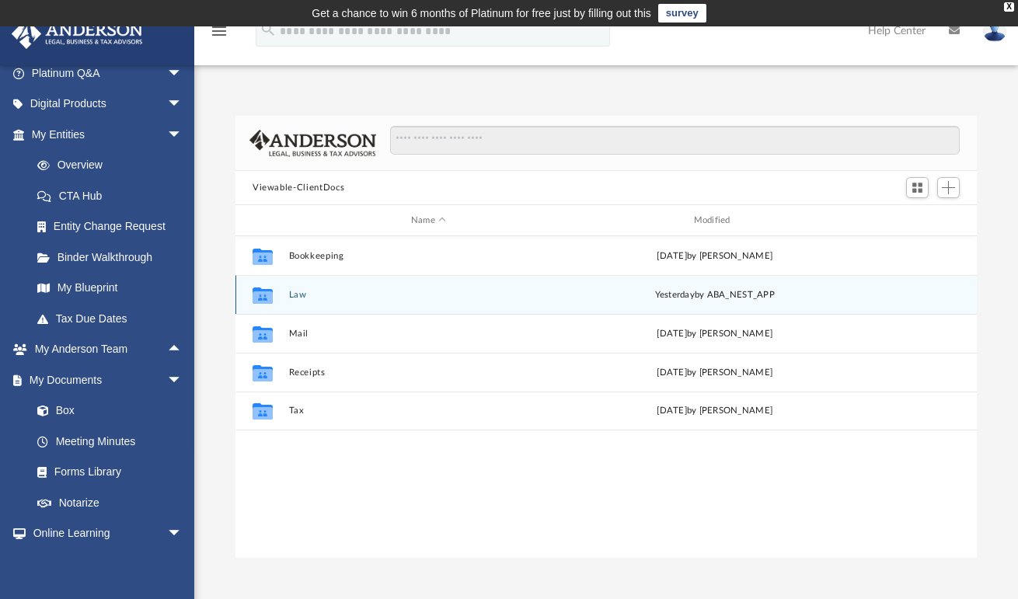
click at [291, 293] on button "Law" at bounding box center [429, 295] width 280 height 10
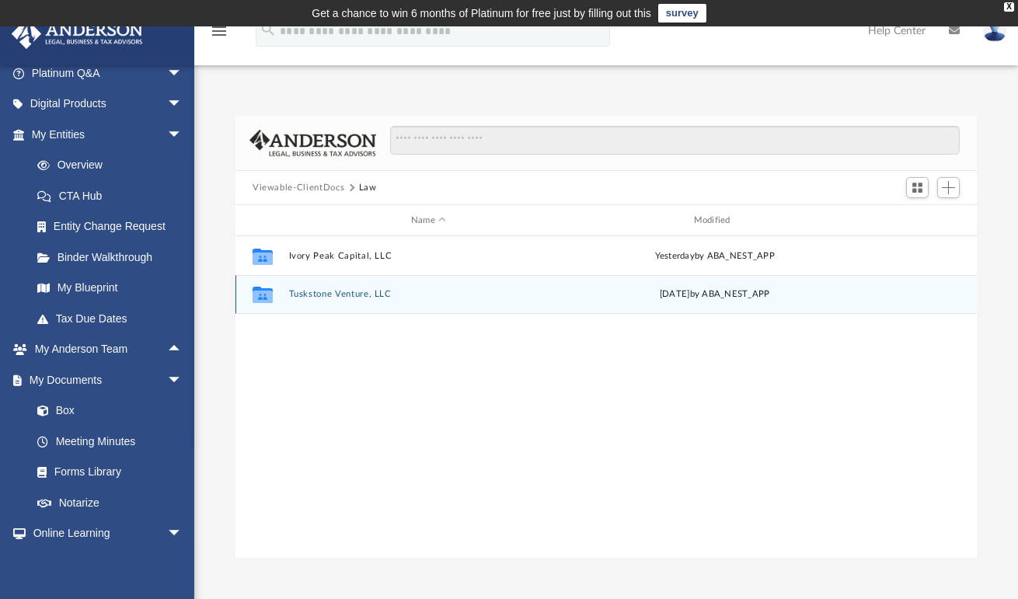
click at [297, 291] on button "Tuskstone Venture, LLC" at bounding box center [429, 294] width 280 height 10
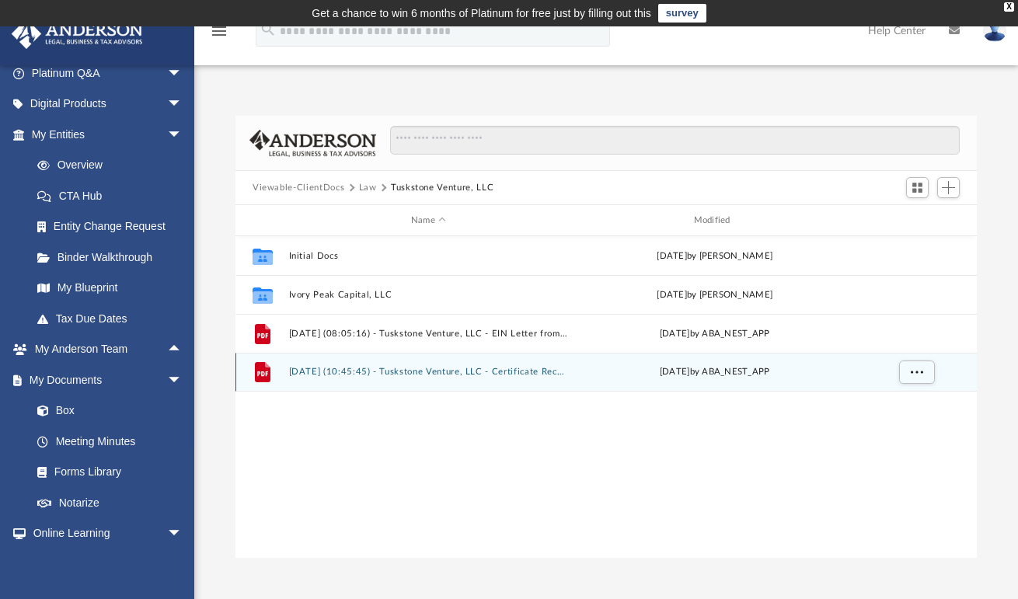
click at [341, 367] on button "2025.09.22 (10:45:45) - Tuskstone Venture, LLC - Certificate Received.pdf" at bounding box center [429, 372] width 280 height 10
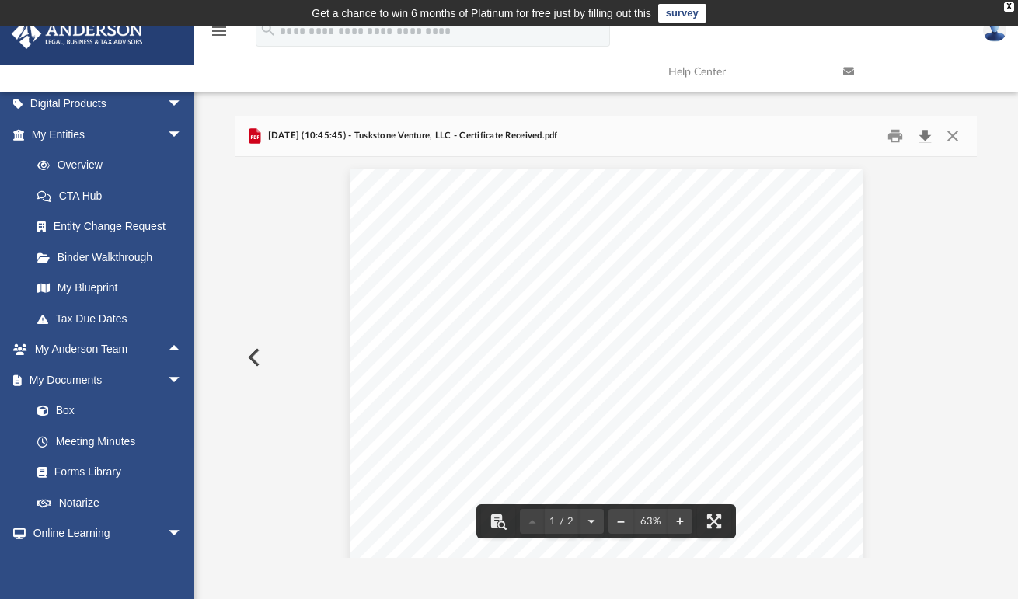
click at [925, 137] on button "Download" at bounding box center [925, 136] width 28 height 24
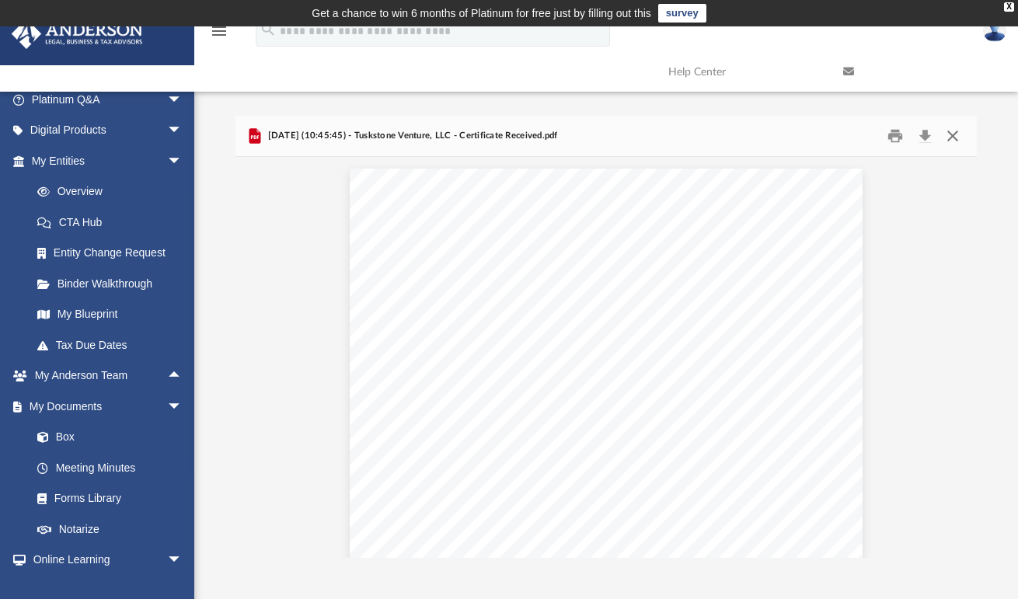
click at [954, 138] on button "Close" at bounding box center [953, 136] width 28 height 24
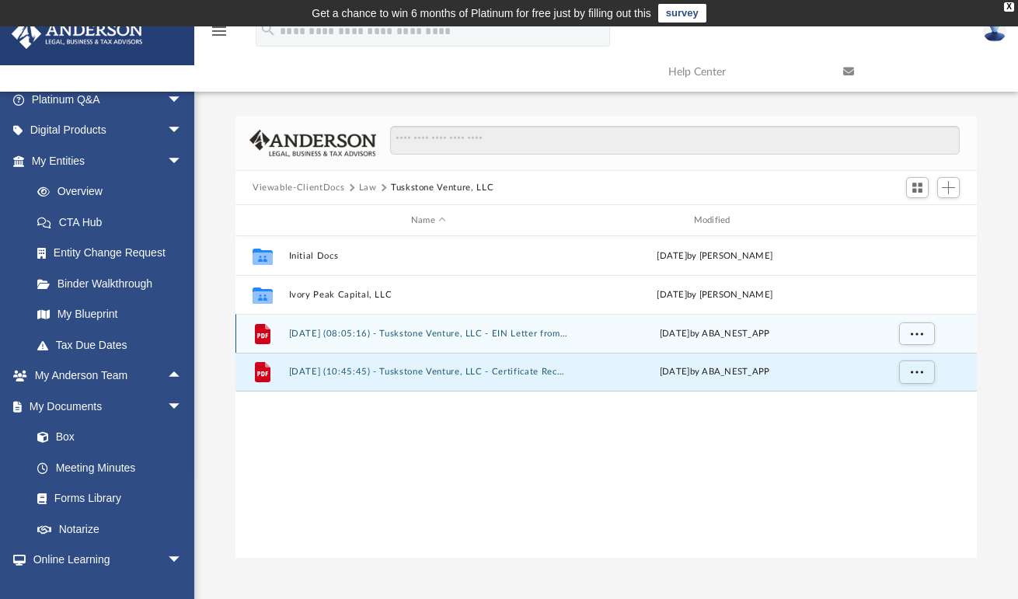
click at [415, 330] on button "2025.09.08 (08:05:16) - Tuskstone Venture, LLC - EIN Letter from IRS.pdf" at bounding box center [429, 334] width 280 height 10
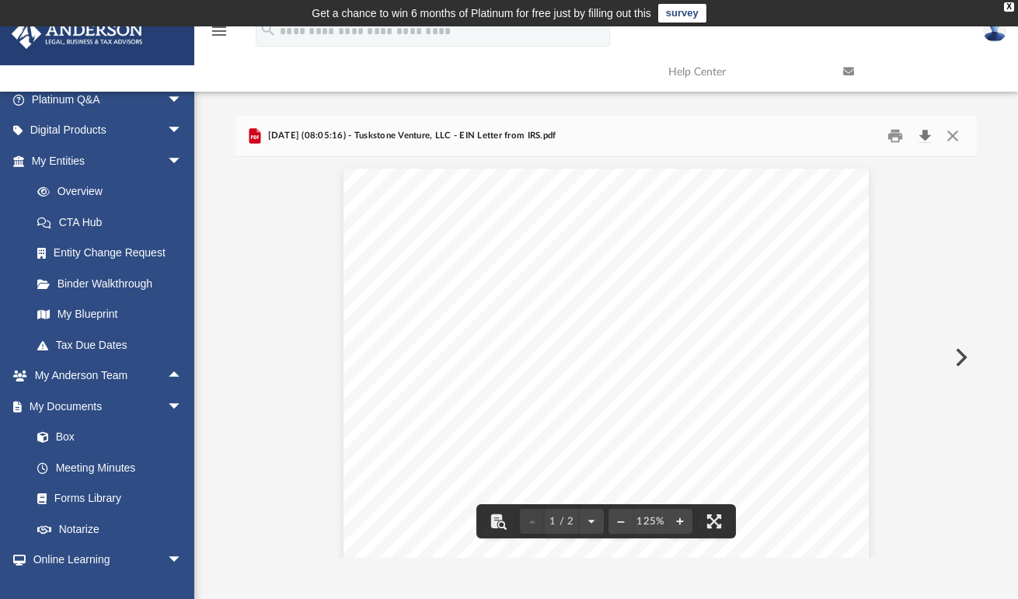
click at [924, 137] on button "Download" at bounding box center [925, 136] width 28 height 24
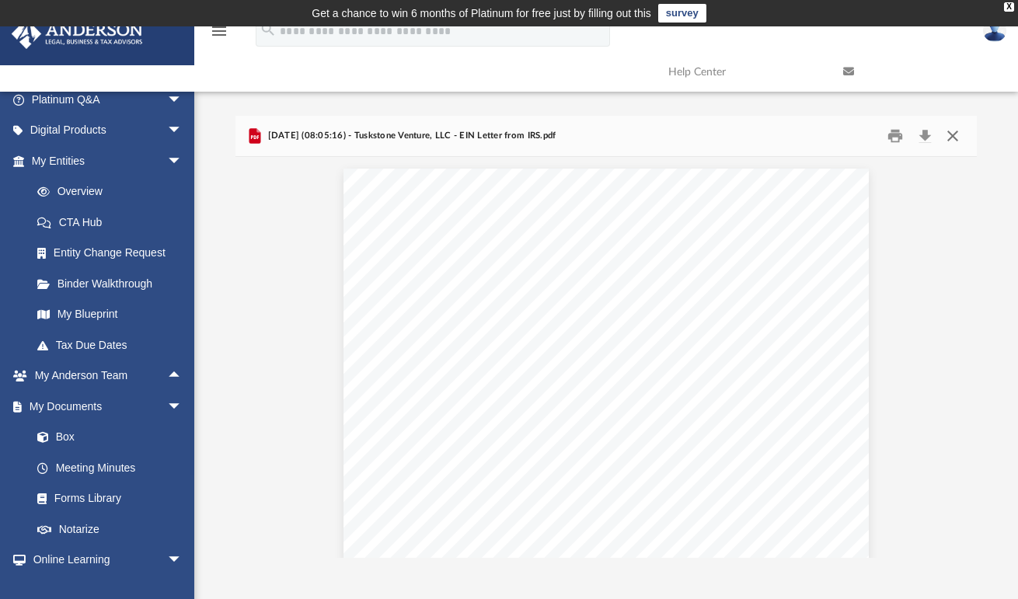
click at [953, 140] on button "Close" at bounding box center [953, 136] width 28 height 24
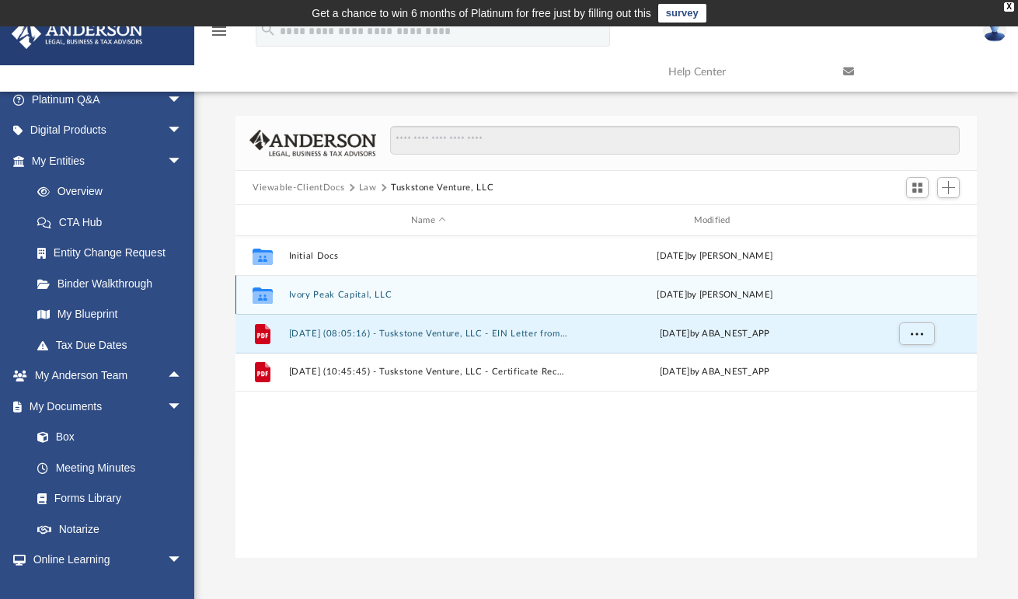
click at [331, 298] on button "Ivory Peak Capital, LLC" at bounding box center [429, 295] width 280 height 10
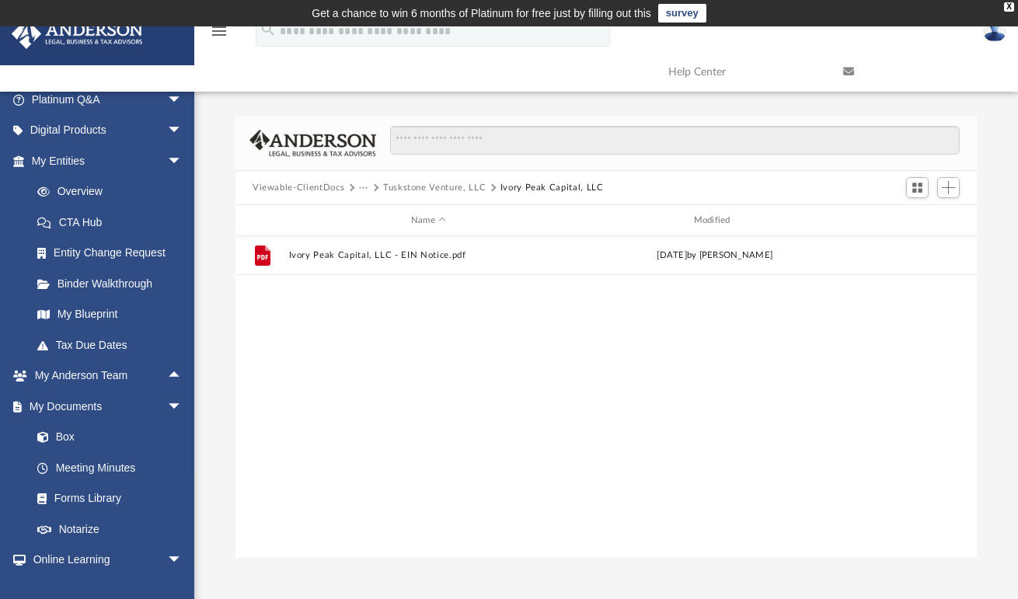
click at [311, 185] on button "Viewable-ClientDocs" at bounding box center [299, 188] width 92 height 14
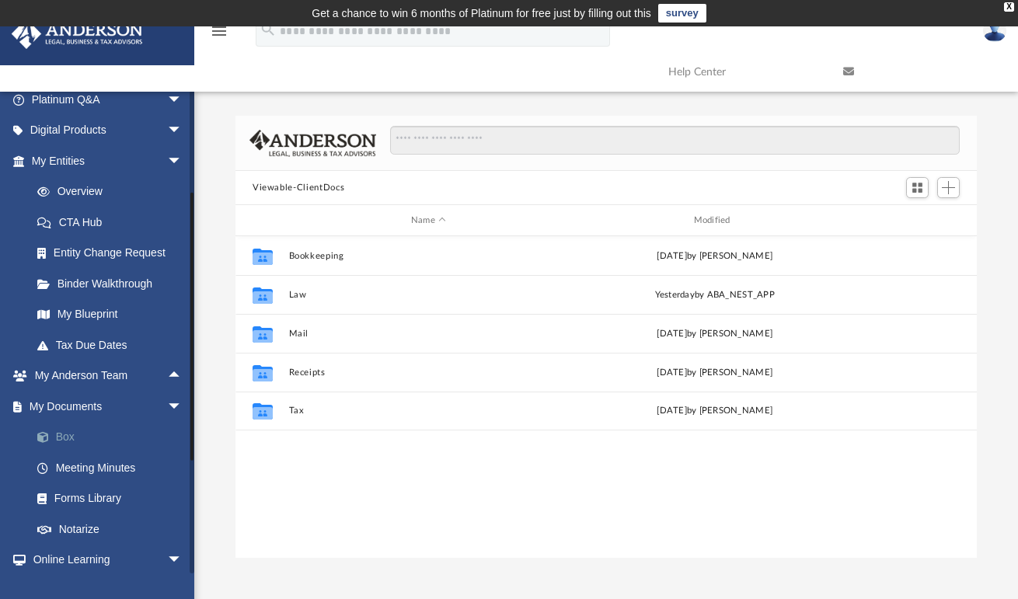
click at [64, 425] on link "Box" at bounding box center [114, 437] width 184 height 31
click at [851, 72] on icon at bounding box center [848, 71] width 11 height 11
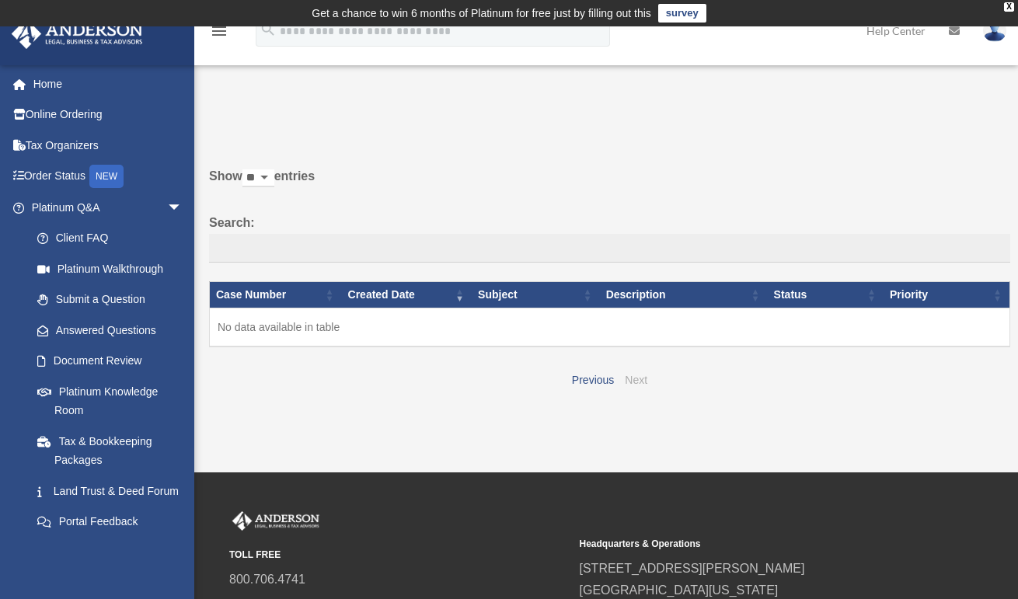
click at [634, 378] on link "Next" at bounding box center [636, 380] width 23 height 12
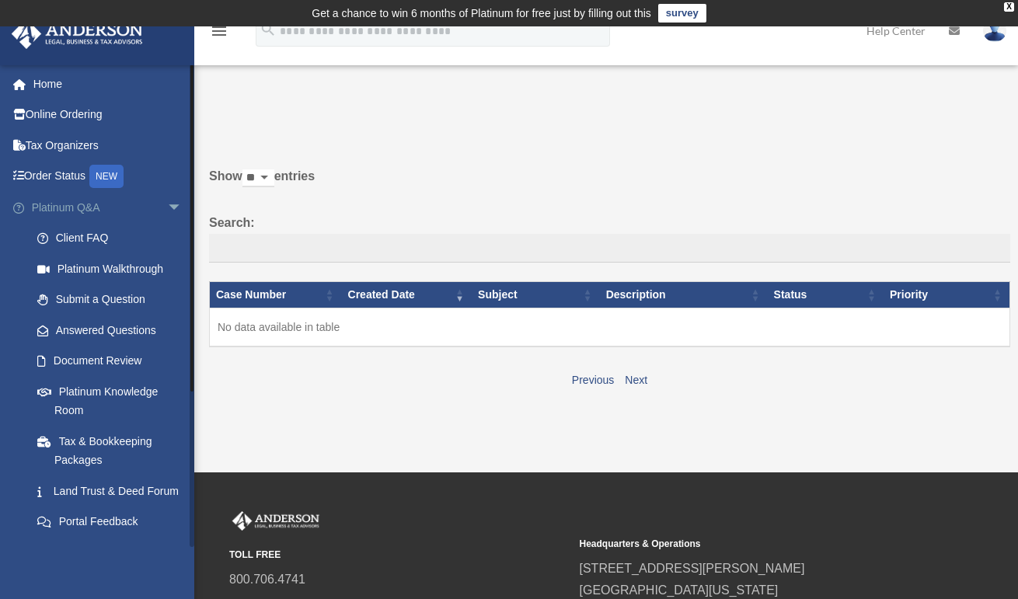
click at [167, 206] on span "arrow_drop_down" at bounding box center [182, 208] width 31 height 32
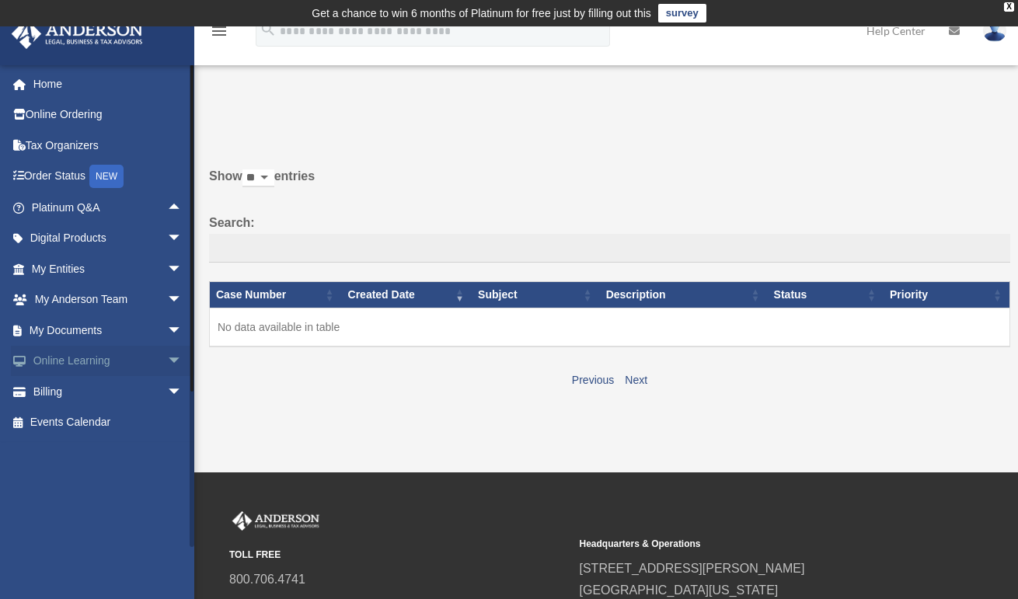
click at [167, 356] on span "arrow_drop_down" at bounding box center [182, 362] width 31 height 32
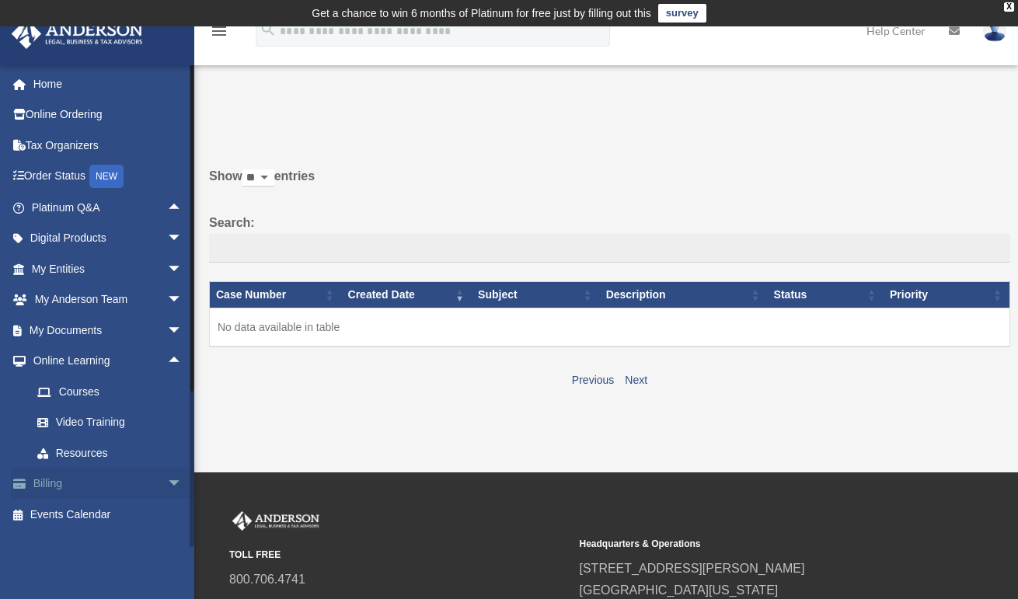
click at [167, 479] on span "arrow_drop_down" at bounding box center [182, 485] width 31 height 32
click at [167, 483] on span "arrow_drop_up" at bounding box center [182, 485] width 31 height 32
click at [167, 359] on span "arrow_drop_up" at bounding box center [182, 362] width 31 height 32
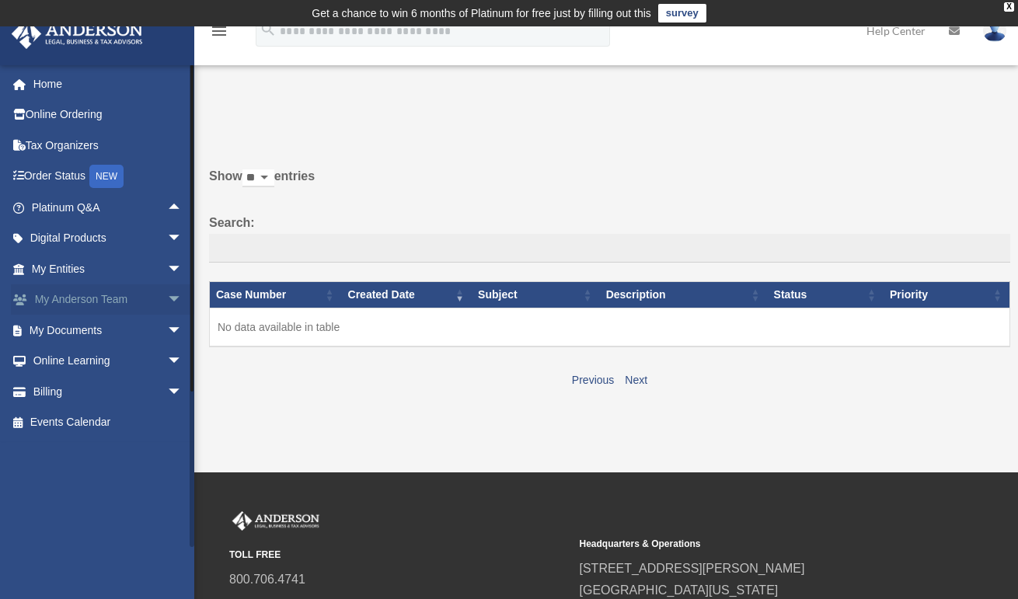
click at [167, 295] on span "arrow_drop_down" at bounding box center [182, 300] width 31 height 32
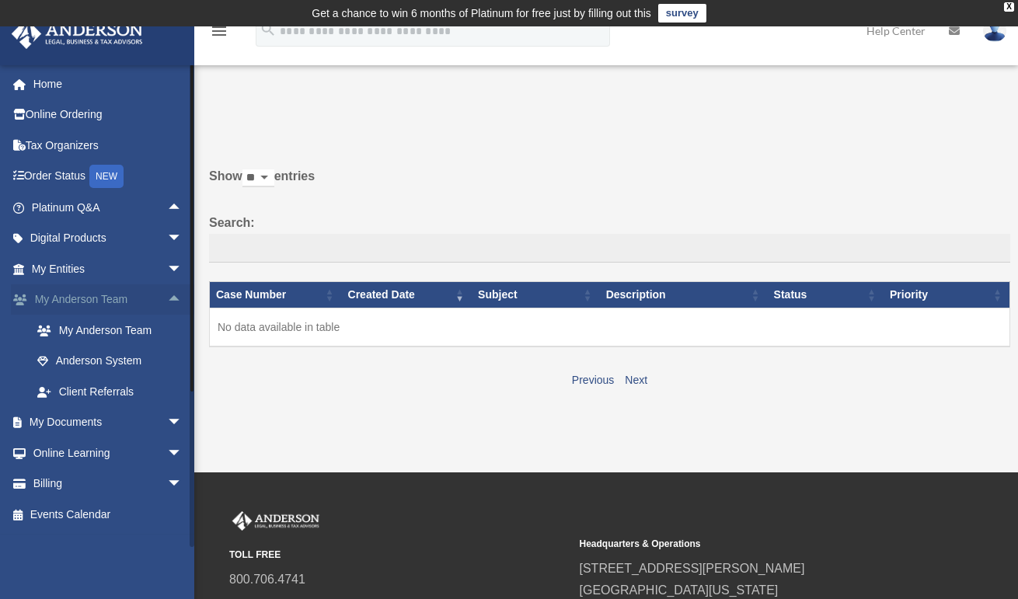
click at [167, 295] on span "arrow_drop_up" at bounding box center [182, 300] width 31 height 32
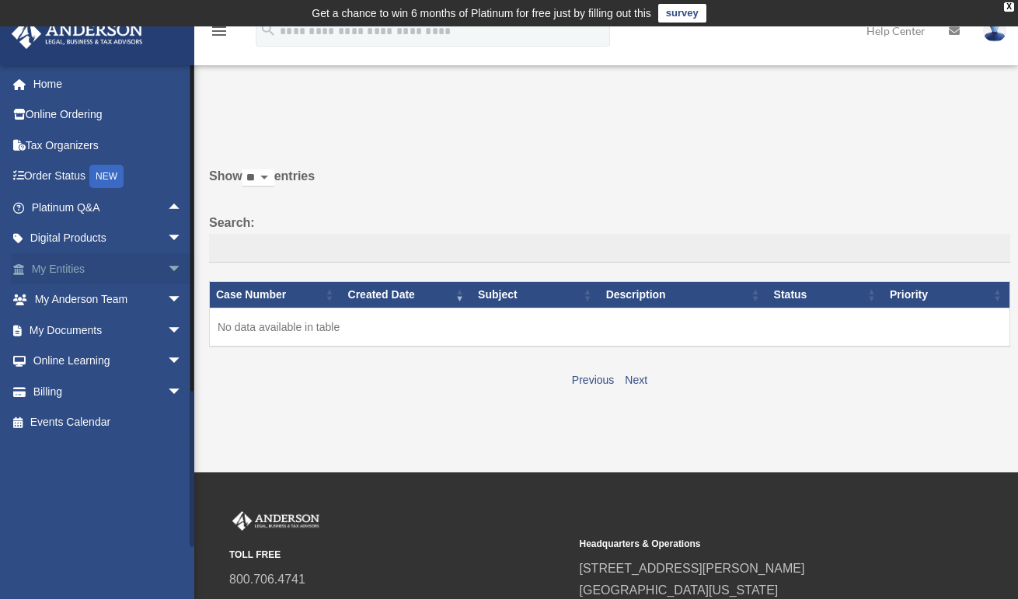
click at [167, 273] on span "arrow_drop_down" at bounding box center [182, 269] width 31 height 32
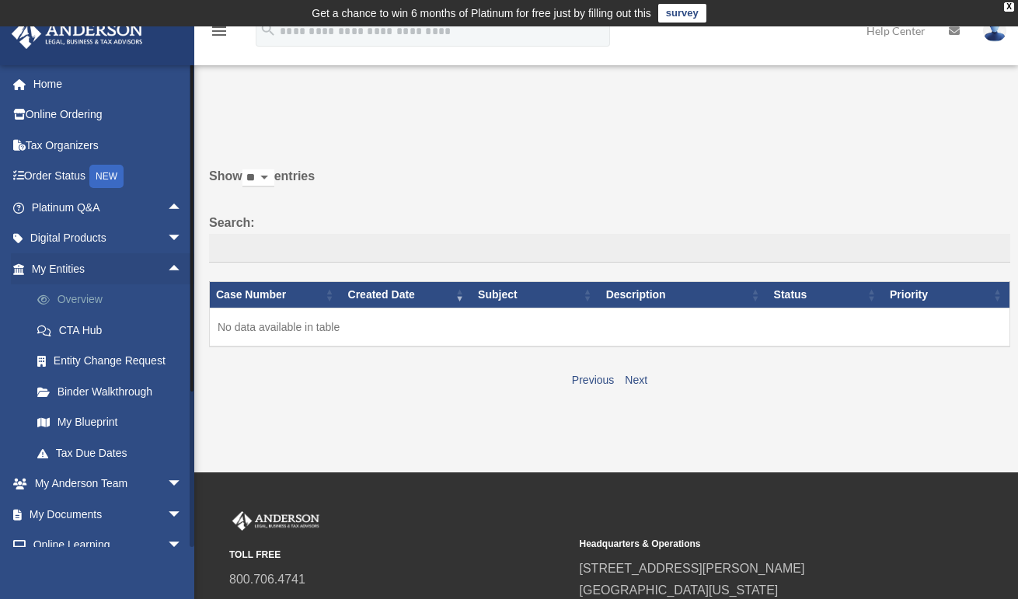
click at [122, 296] on link "Overview" at bounding box center [114, 299] width 184 height 31
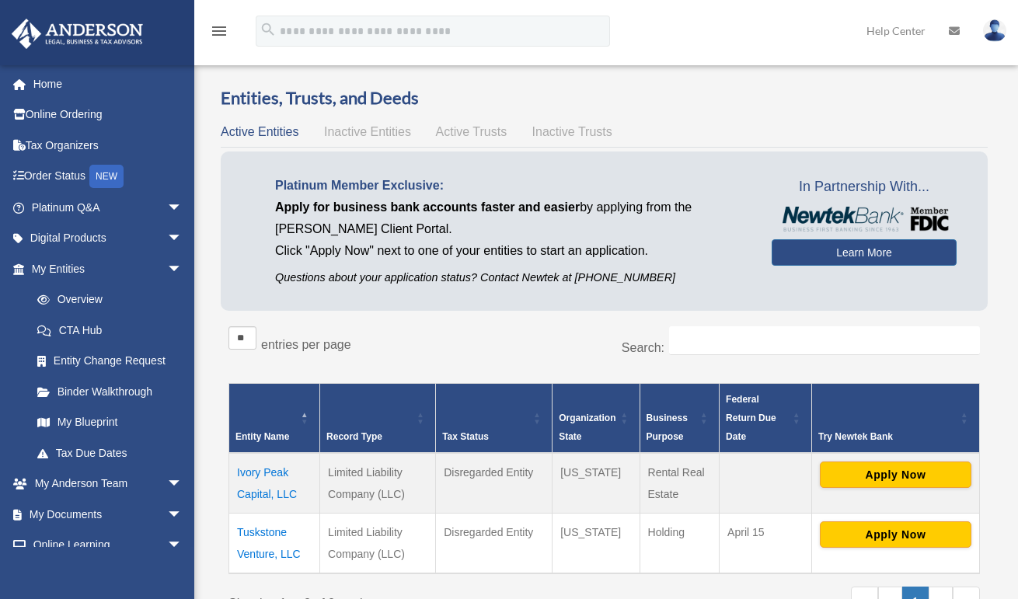
scroll to position [17, 0]
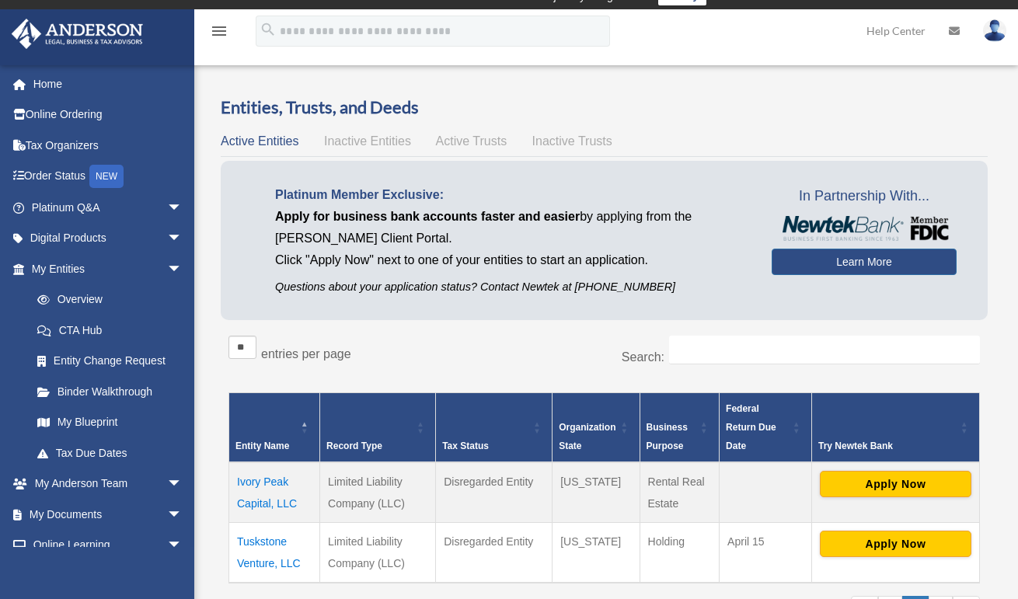
click at [383, 142] on span "Inactive Entities" at bounding box center [367, 140] width 87 height 13
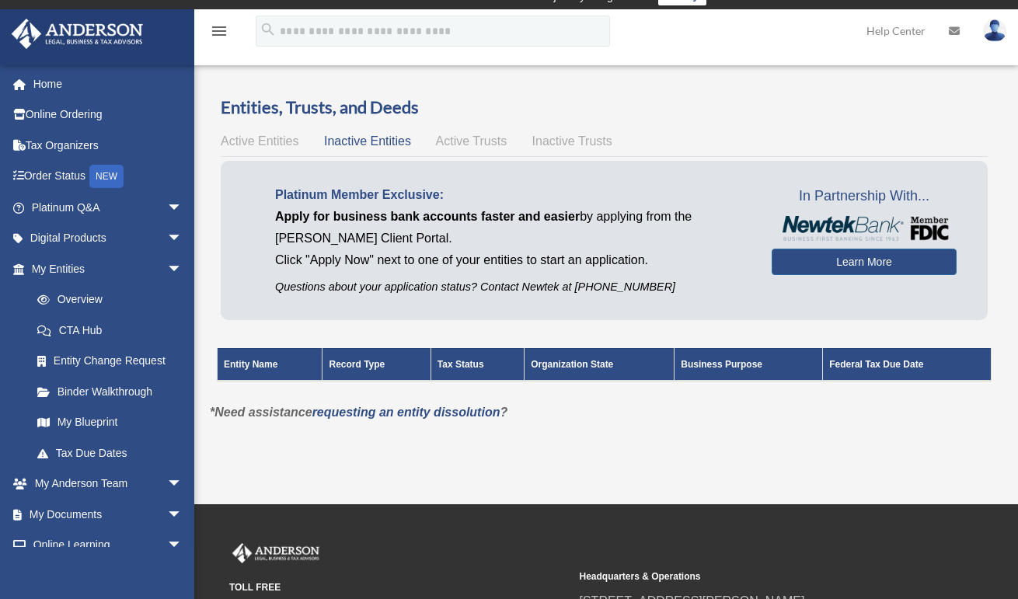
click at [445, 141] on span "Active Trusts" at bounding box center [472, 140] width 72 height 13
click at [539, 139] on span "Inactive Trusts" at bounding box center [572, 140] width 80 height 13
click at [288, 141] on span "Active Entities" at bounding box center [260, 140] width 78 height 13
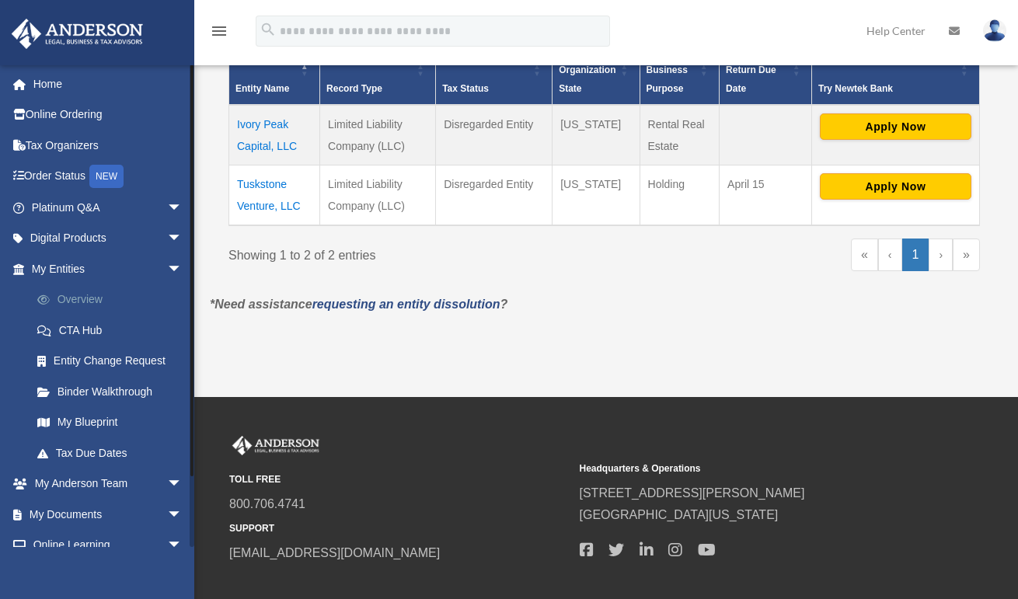
scroll to position [380, 0]
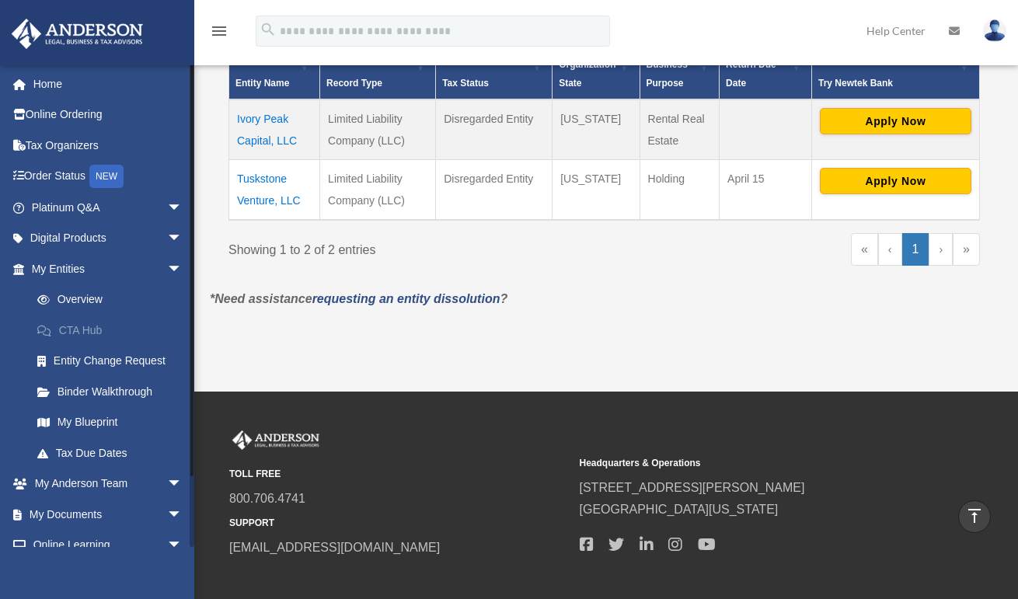
click at [92, 325] on link "CTA Hub" at bounding box center [114, 330] width 184 height 31
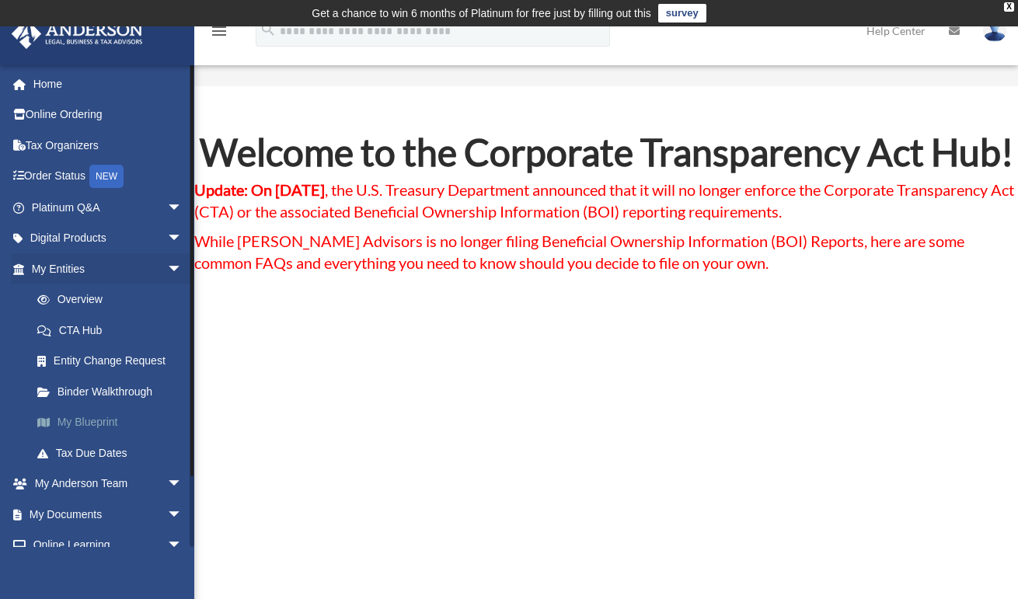
click at [100, 417] on link "My Blueprint" at bounding box center [114, 422] width 184 height 31
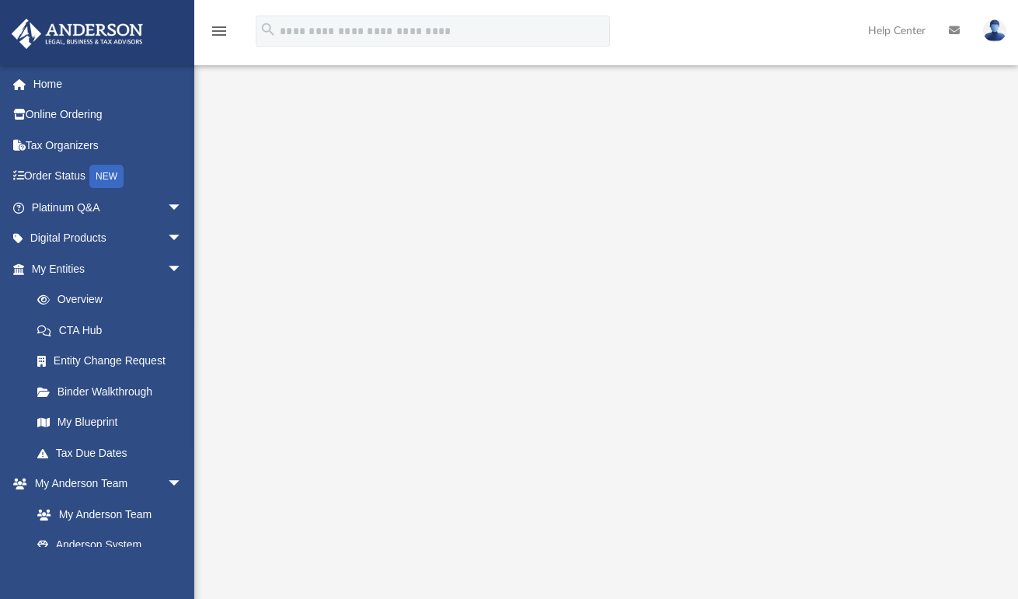
scroll to position [184, 0]
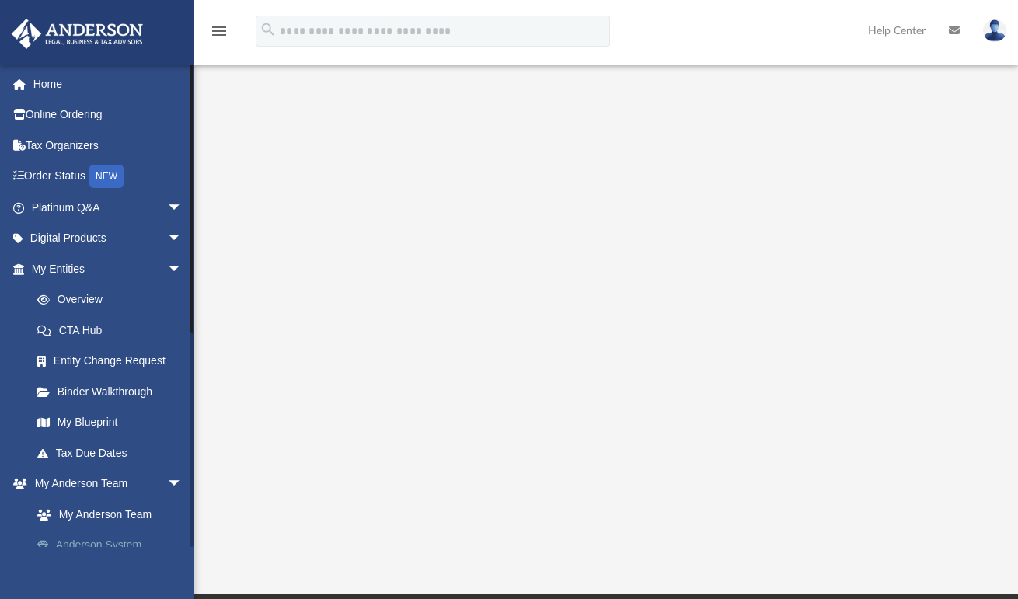
click at [93, 535] on link "Anderson System" at bounding box center [114, 545] width 184 height 31
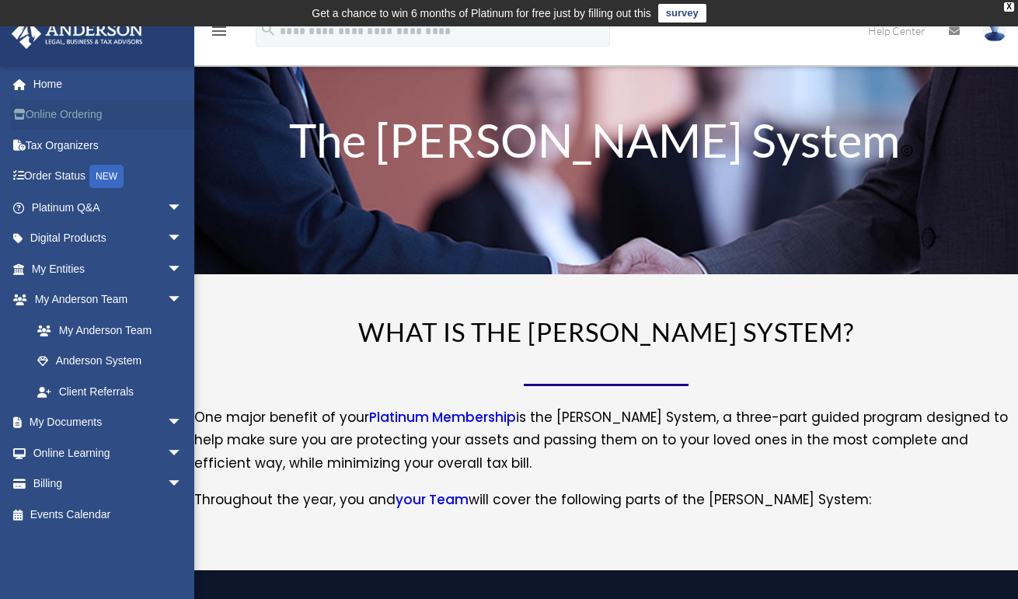
click at [74, 113] on link "Online Ordering" at bounding box center [108, 114] width 195 height 31
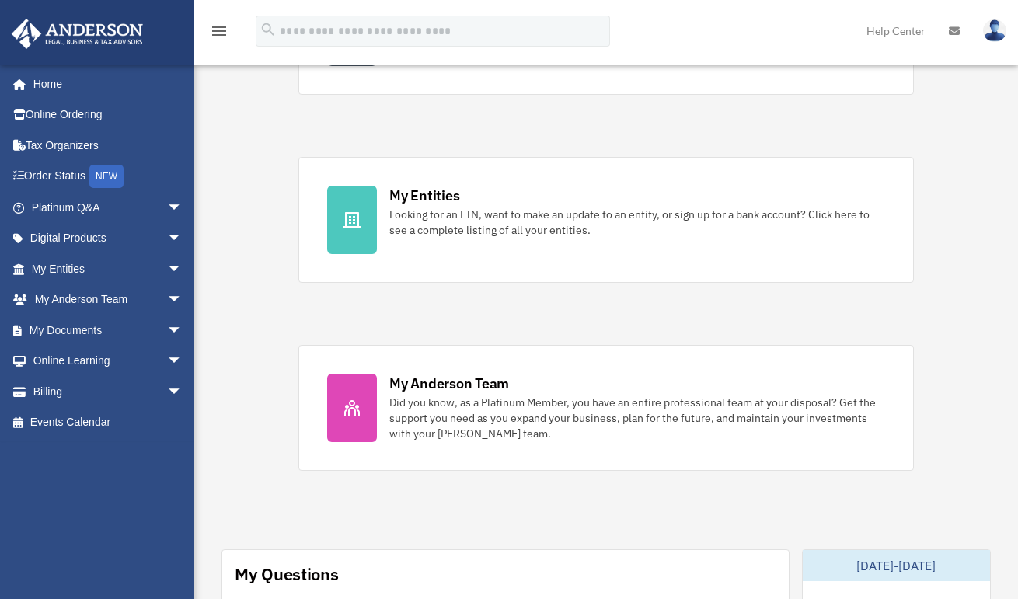
scroll to position [439, 0]
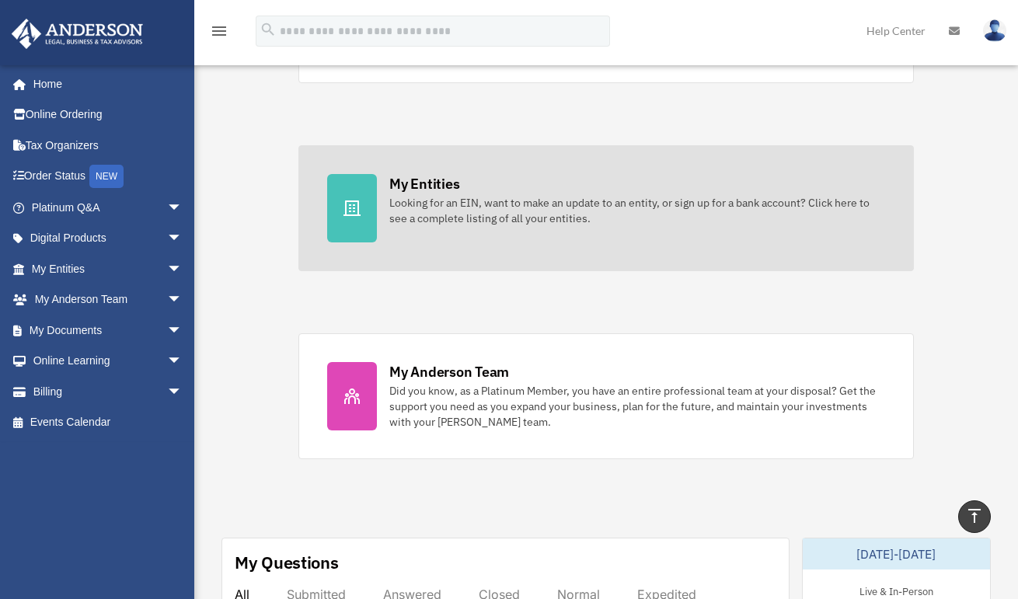
click at [375, 188] on div at bounding box center [352, 208] width 50 height 68
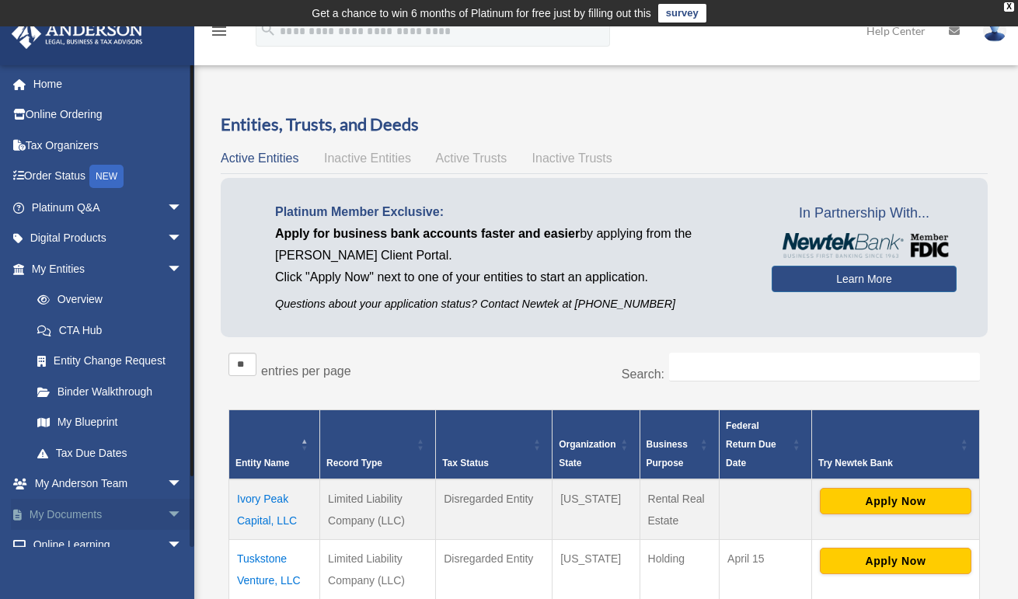
click at [84, 516] on link "My Documents arrow_drop_down" at bounding box center [108, 514] width 195 height 31
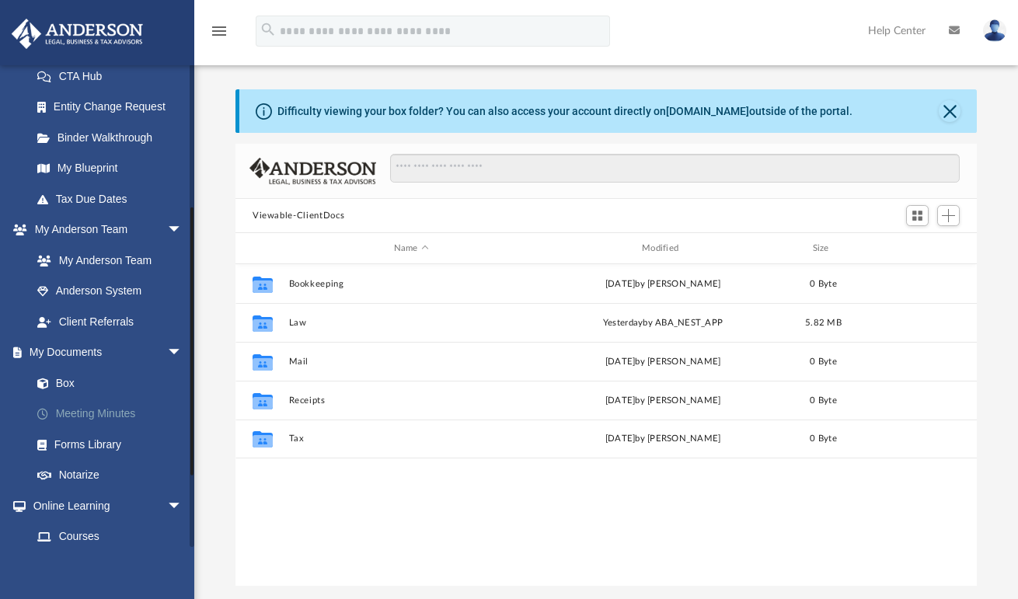
scroll to position [12, 12]
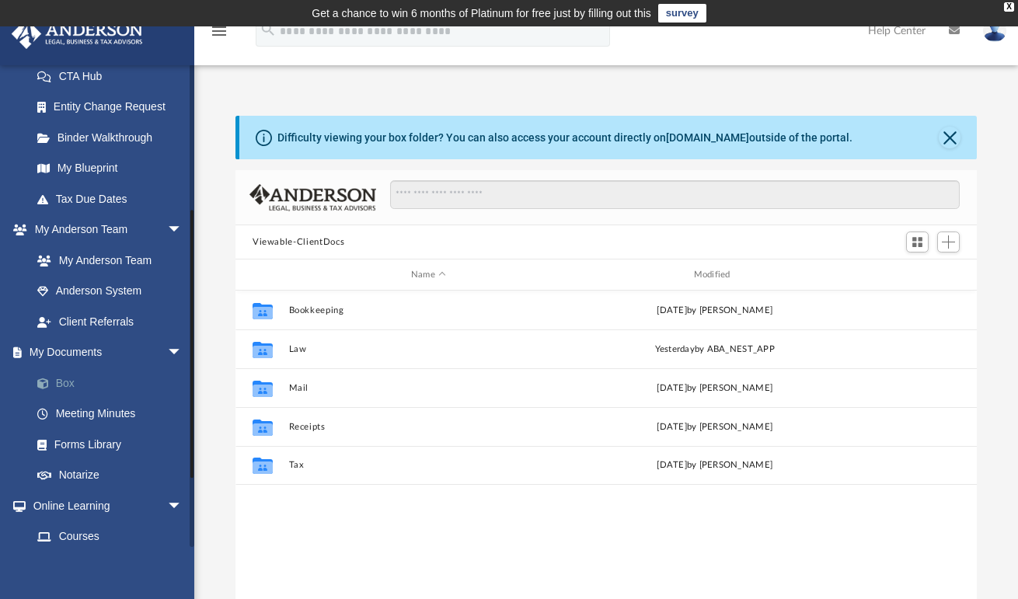
click at [70, 375] on link "Box" at bounding box center [114, 383] width 184 height 31
click at [337, 246] on button "Viewable-ClientDocs" at bounding box center [299, 242] width 92 height 14
click at [506, 149] on div "Difficulty viewing your box folder? You can also access your account directly o…" at bounding box center [608, 138] width 738 height 44
click at [267, 138] on icon at bounding box center [264, 138] width 16 height 16
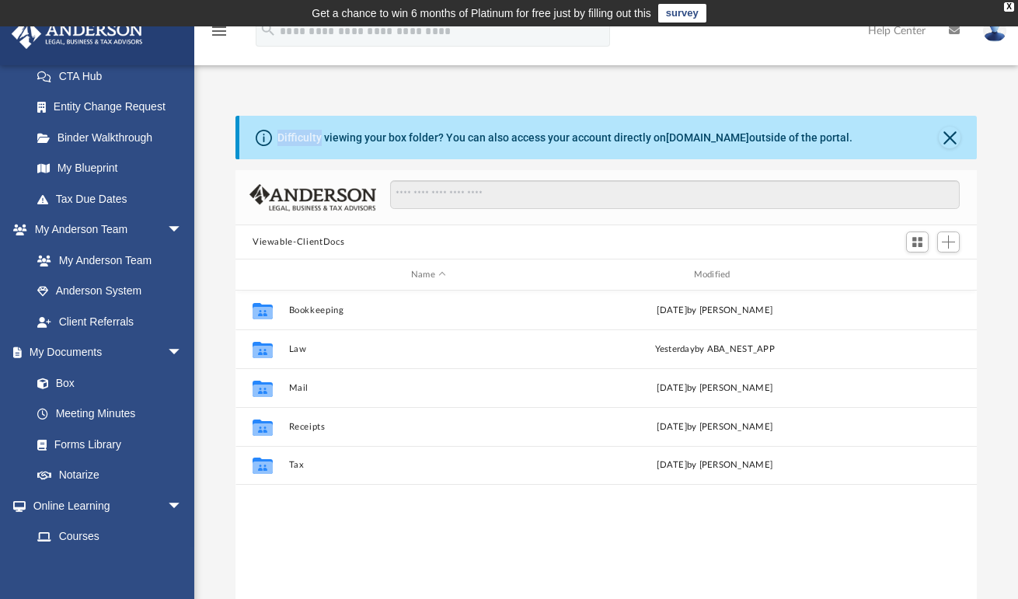
click at [267, 138] on icon at bounding box center [264, 138] width 16 height 16
click at [370, 138] on div "Difficulty viewing your box folder? You can also access your account directly o…" at bounding box center [564, 138] width 575 height 16
click at [269, 137] on icon at bounding box center [264, 138] width 16 height 16
